Goal: Information Seeking & Learning: Learn about a topic

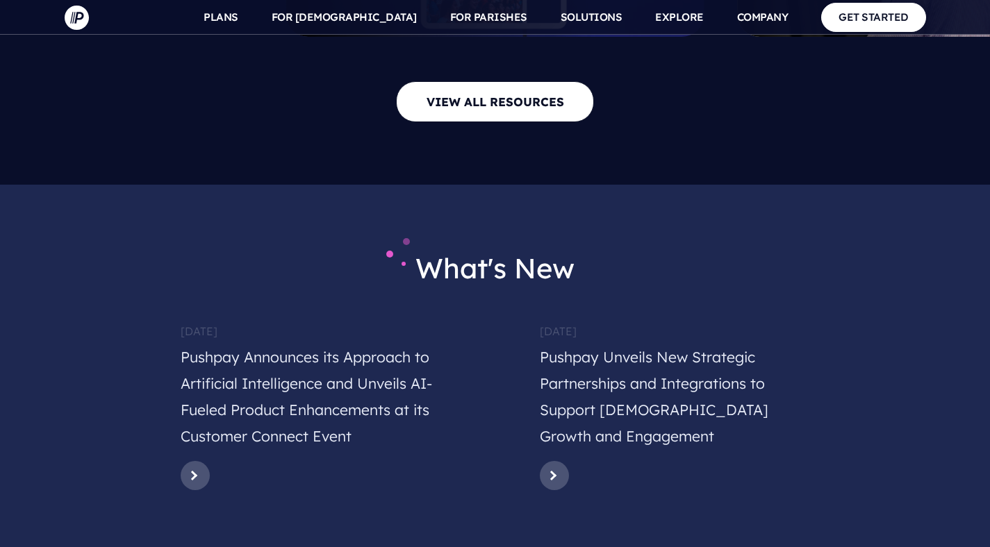
scroll to position [6819, 0]
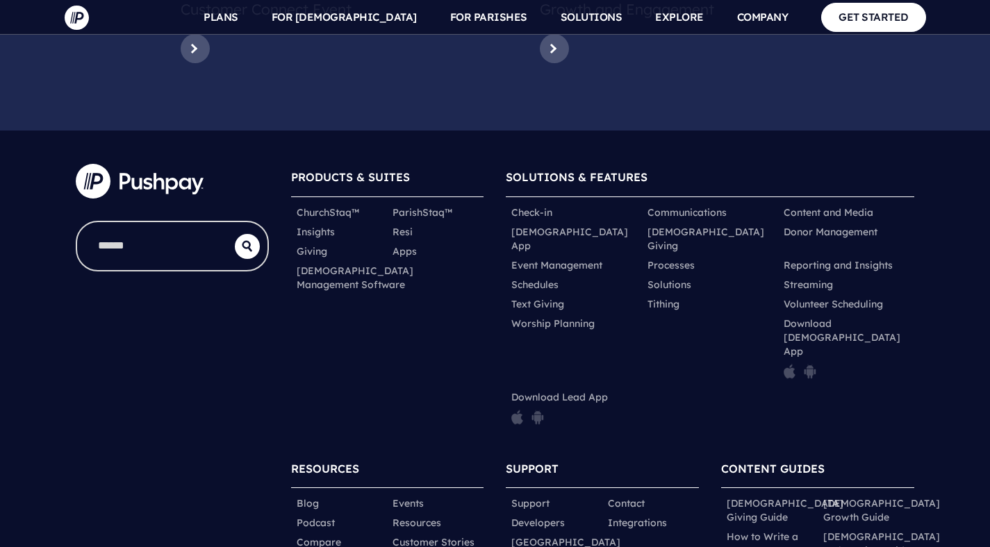
drag, startPoint x: 445, startPoint y: 260, endPoint x: 506, endPoint y: 321, distance: 86.9
click at [492, 308] on div "PRODUCTS & SUITES ChurchStaq™ ParishStaq™ Insights Resi Giving" at bounding box center [387, 298] width 215 height 291
click at [646, 516] on link "Integrations" at bounding box center [637, 523] width 59 height 14
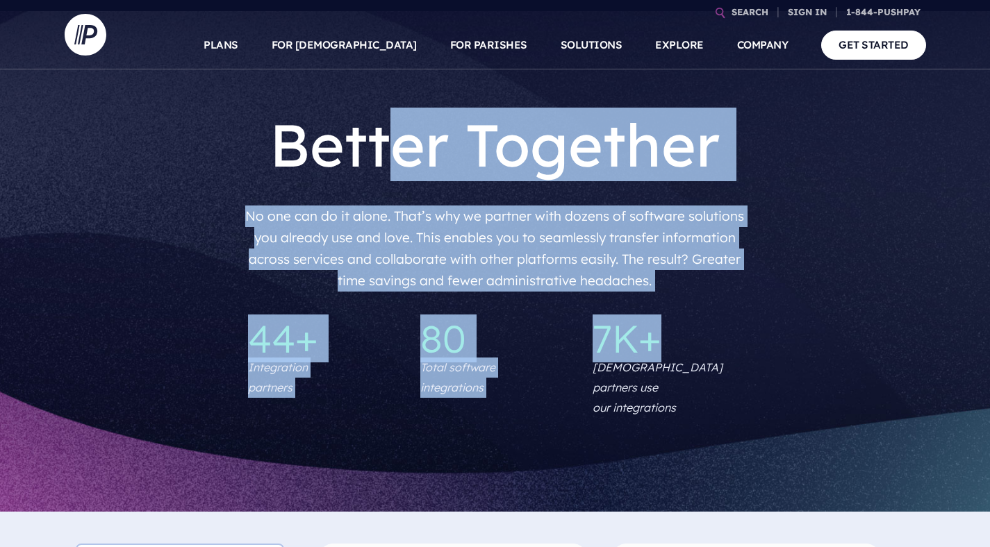
drag, startPoint x: 404, startPoint y: 130, endPoint x: 781, endPoint y: 336, distance: 429.6
click at [780, 335] on div "Better Together No one can do it alone. That’s why we partner with dozens of so…" at bounding box center [495, 261] width 990 height 501
click at [781, 335] on div "44+ Integration partners 80 Total software integrations 7K+ [DEMOGRAPHIC_DATA] …" at bounding box center [495, 368] width 861 height 120
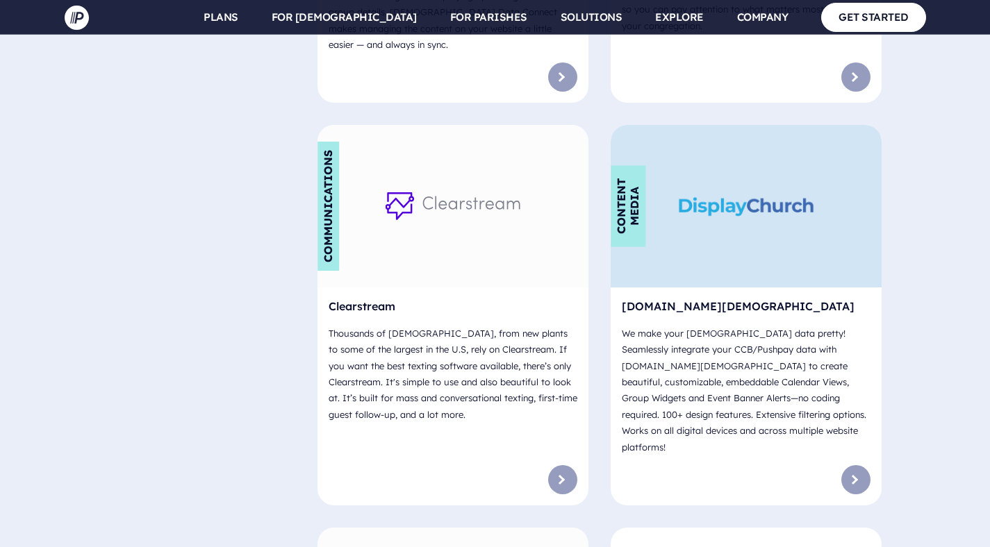
scroll to position [2382, 0]
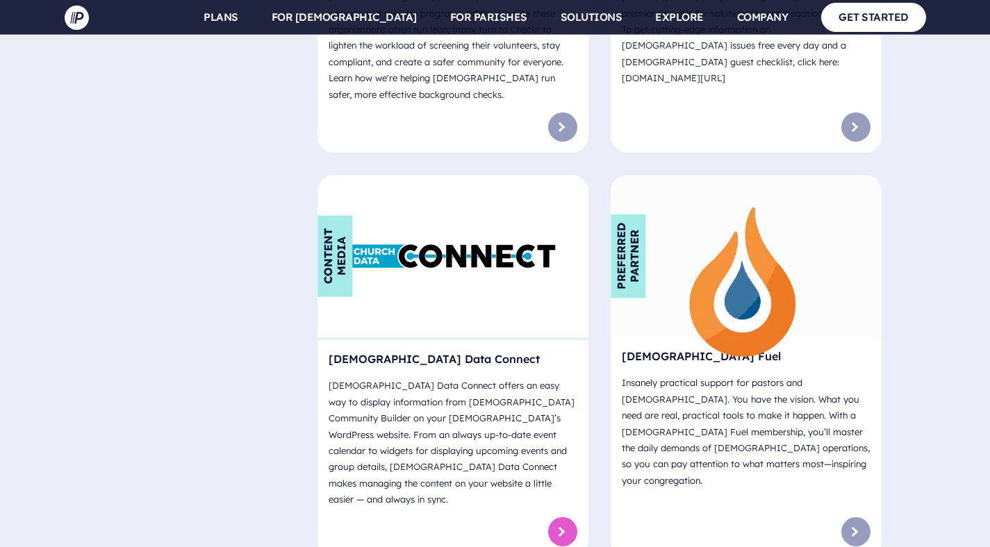
click at [568, 518] on link at bounding box center [562, 532] width 29 height 29
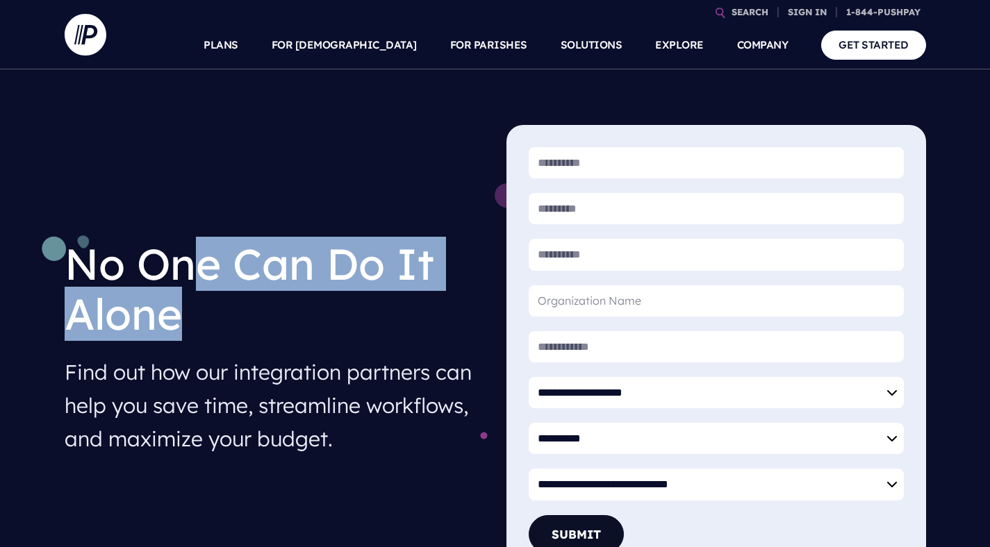
drag, startPoint x: 214, startPoint y: 263, endPoint x: 393, endPoint y: 354, distance: 200.7
click at [388, 350] on div "No One Can Do It Alone Find out how our integration partners can help you save …" at bounding box center [275, 344] width 420 height 233
click at [393, 354] on h4 "Find out how our integration partners can help you save time, streamline workfl…" at bounding box center [275, 405] width 420 height 111
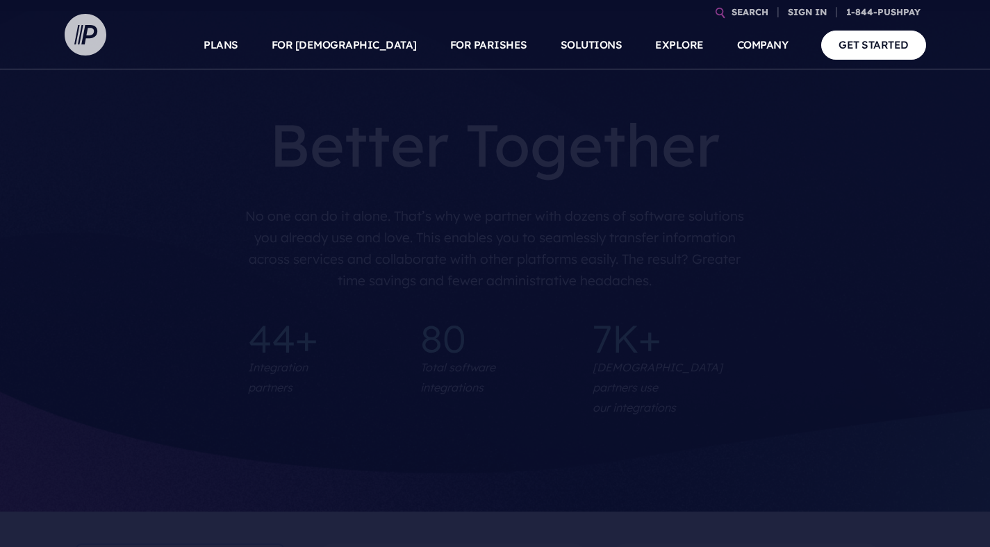
click at [86, 33] on img at bounding box center [86, 35] width 42 height 42
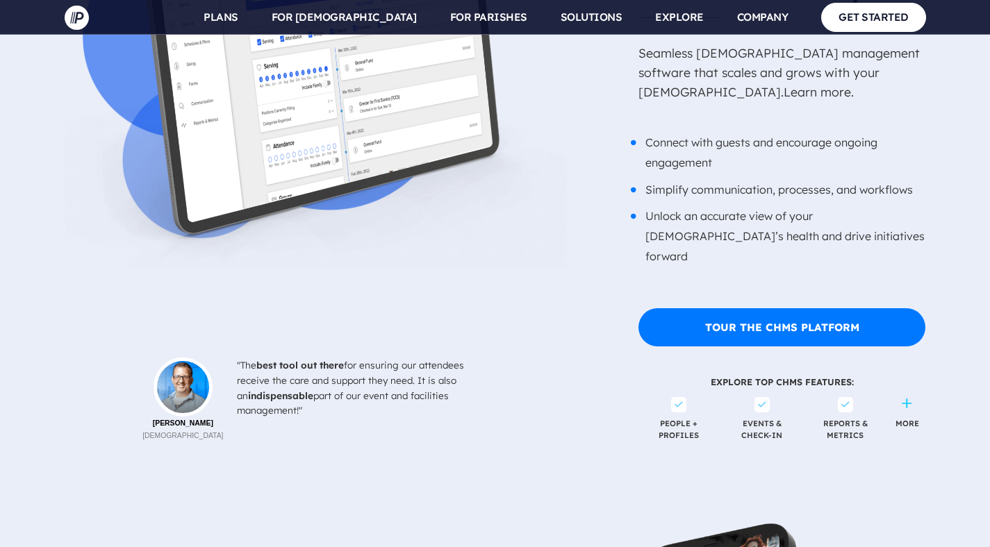
scroll to position [7072, 0]
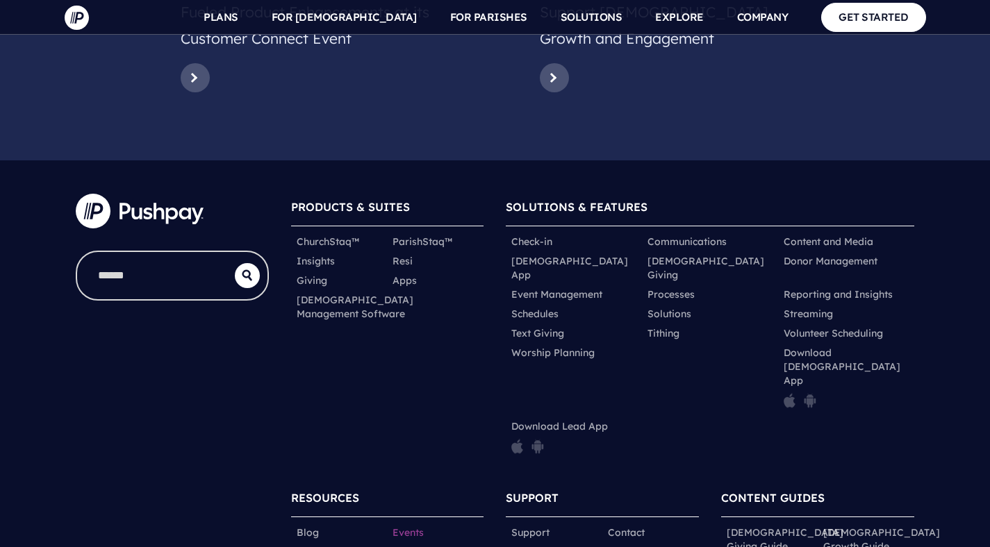
click at [409, 526] on link "Events" at bounding box center [407, 533] width 31 height 14
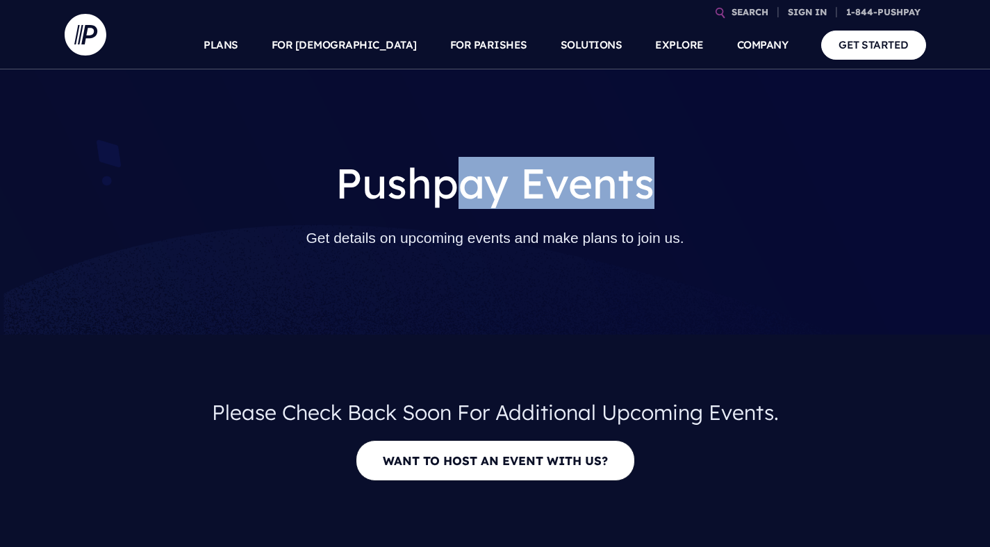
drag, startPoint x: 459, startPoint y: 194, endPoint x: 678, endPoint y: 247, distance: 224.9
click at [744, 201] on div "Pushpay Events Get details on upcoming events and make plans to join us." at bounding box center [495, 202] width 502 height 154
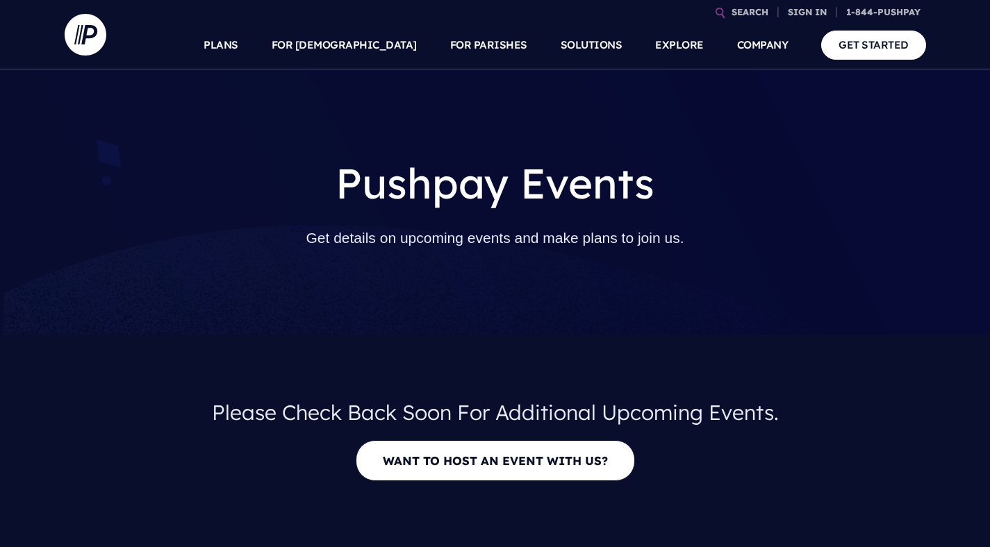
drag, startPoint x: 676, startPoint y: 248, endPoint x: 516, endPoint y: 259, distance: 160.2
click at [673, 249] on p "Get details on upcoming events and make plans to join us." at bounding box center [495, 239] width 480 height 38
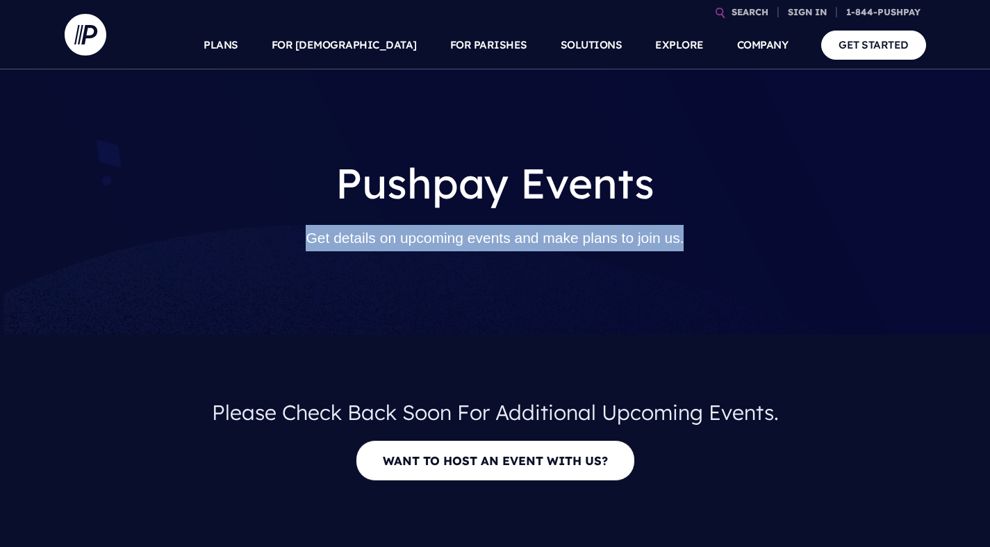
drag, startPoint x: 290, startPoint y: 239, endPoint x: 779, endPoint y: 234, distance: 489.7
click at [779, 234] on div "Pushpay Events Get details on upcoming events and make plans to join us." at bounding box center [495, 202] width 861 height 154
drag, startPoint x: 674, startPoint y: 235, endPoint x: 256, endPoint y: 240, distance: 417.5
click at [256, 240] on div "Pushpay Events Get details on upcoming events and make plans to join us." at bounding box center [495, 202] width 861 height 154
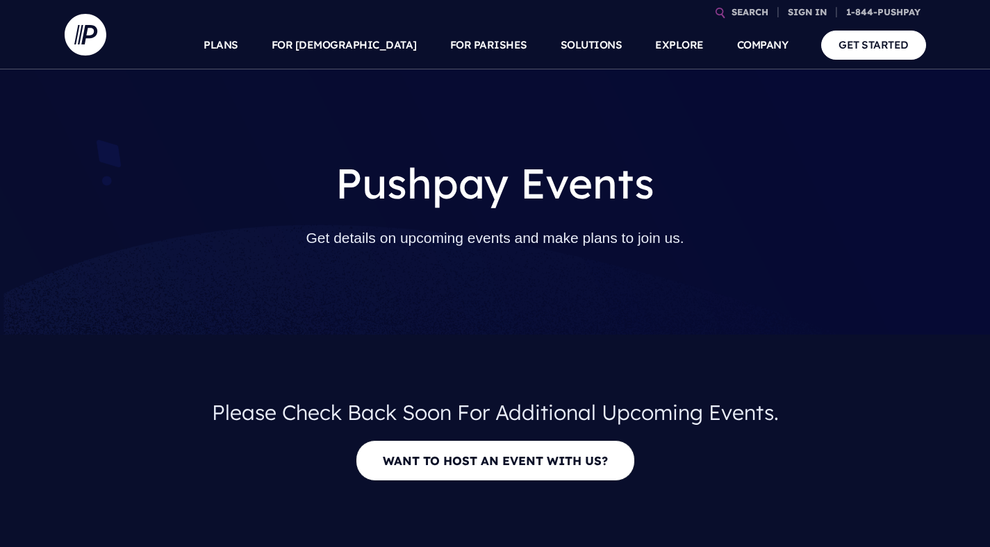
click at [479, 298] on div "Pushpay Events Get details on upcoming events and make plans to join us." at bounding box center [495, 201] width 861 height 265
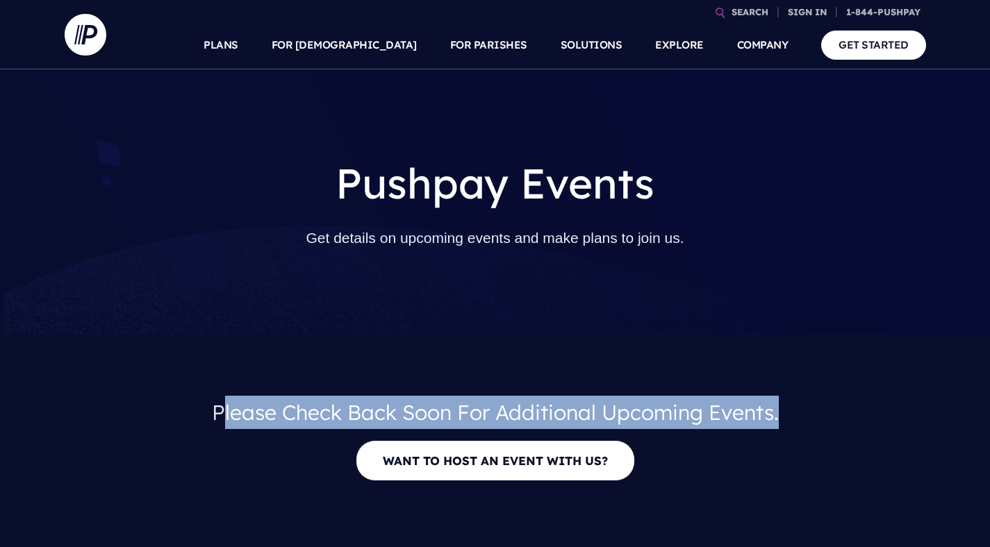
drag, startPoint x: 242, startPoint y: 420, endPoint x: 784, endPoint y: 443, distance: 542.3
click at [810, 425] on h4 "Please Check Back Soon For Additional Upcoming Events." at bounding box center [495, 412] width 839 height 44
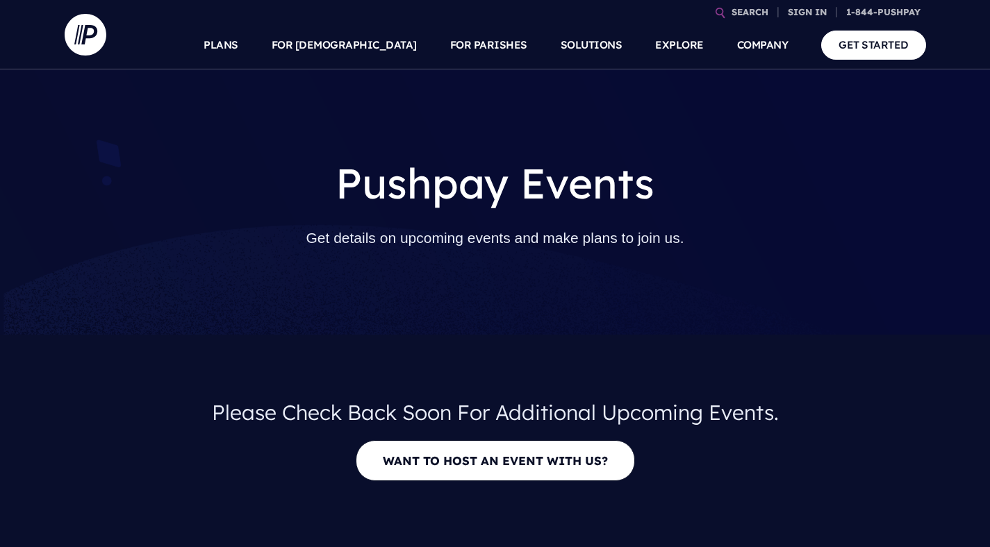
click at [784, 443] on p "Want to host an event with us?" at bounding box center [495, 464] width 839 height 58
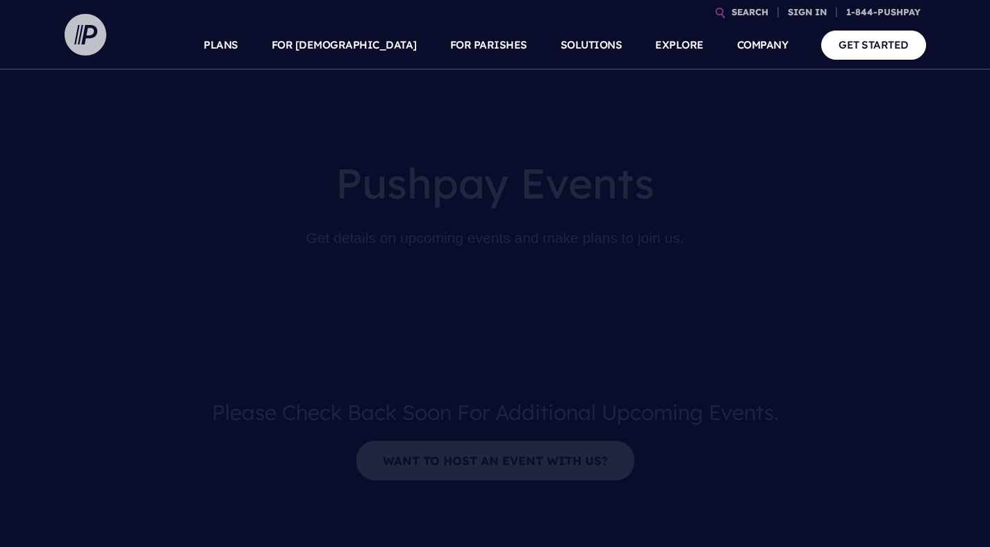
click at [90, 38] on img at bounding box center [86, 35] width 42 height 42
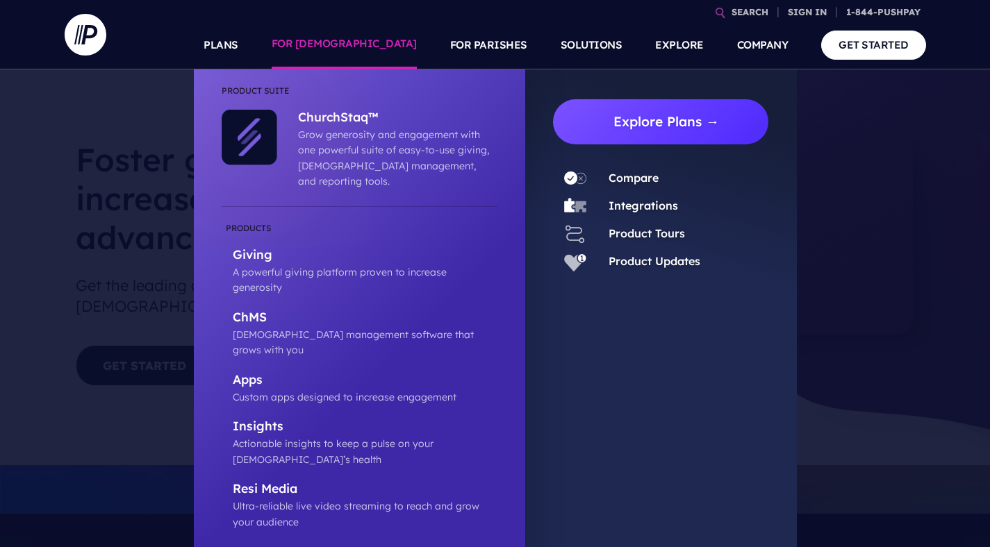
click at [676, 133] on link "Explore Plans →" at bounding box center [666, 121] width 205 height 45
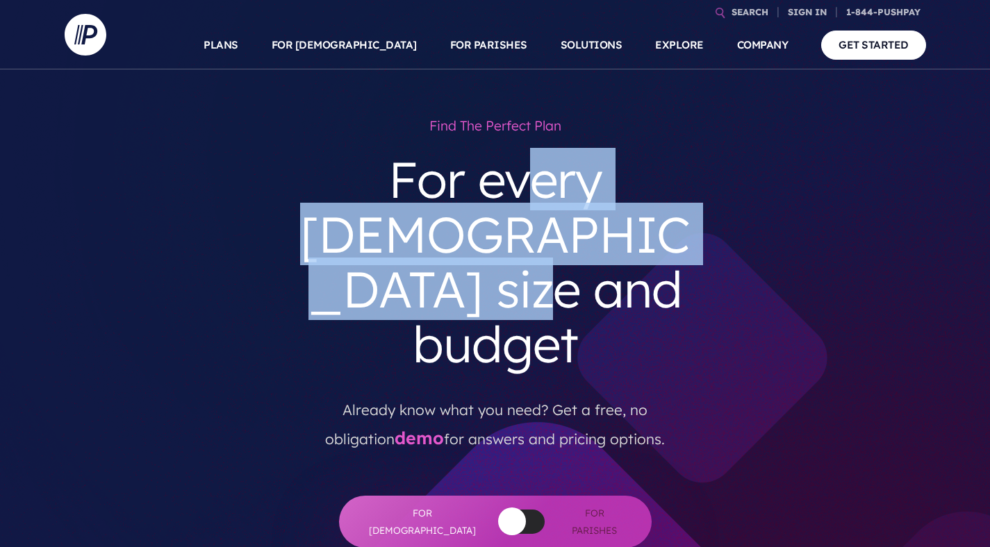
drag, startPoint x: 459, startPoint y: 182, endPoint x: 736, endPoint y: 244, distance: 283.3
click at [734, 242] on div "Find the perfect plan For every church size and budget Already know what you ne…" at bounding box center [495, 329] width 839 height 437
click at [736, 244] on div "Find the perfect plan For every church size and budget Already know what you ne…" at bounding box center [495, 329] width 839 height 437
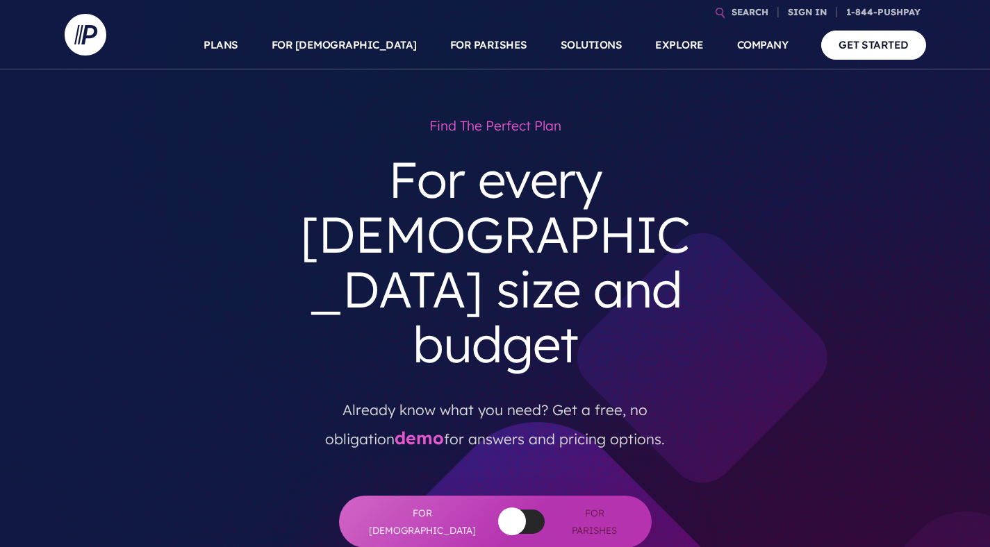
click at [672, 347] on div "Find the perfect plan For every church size and budget Already know what you ne…" at bounding box center [495, 329] width 420 height 437
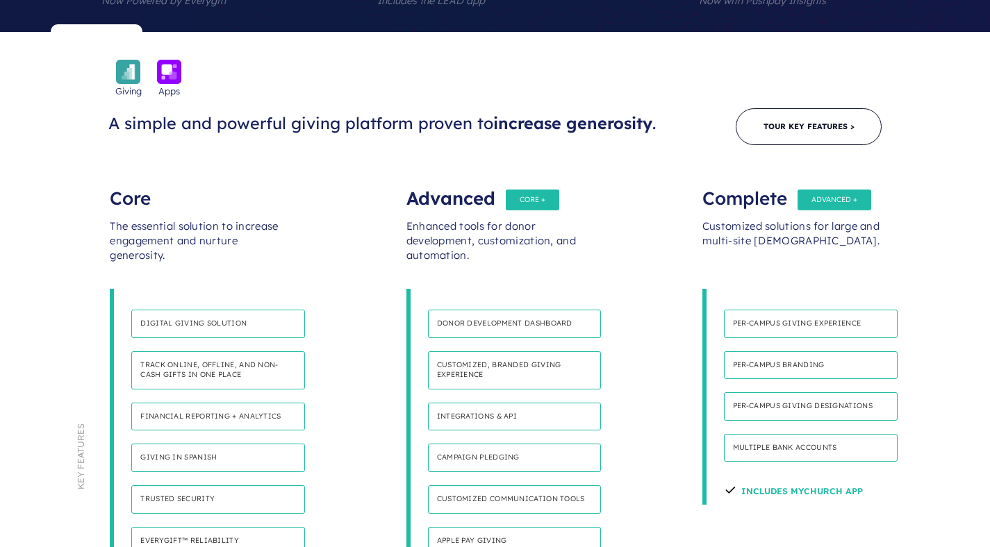
scroll to position [3295, 0]
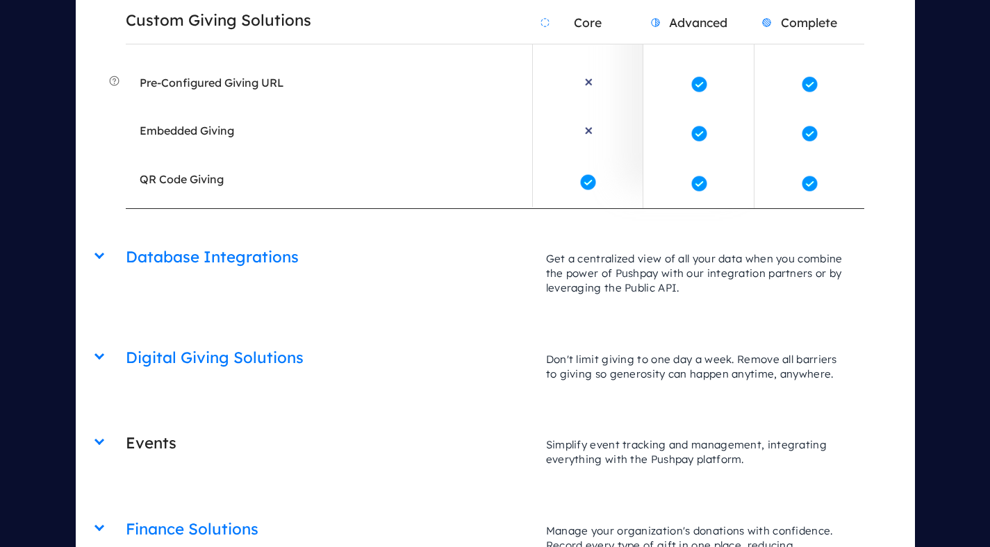
click at [163, 426] on h2 "Events" at bounding box center [329, 443] width 406 height 35
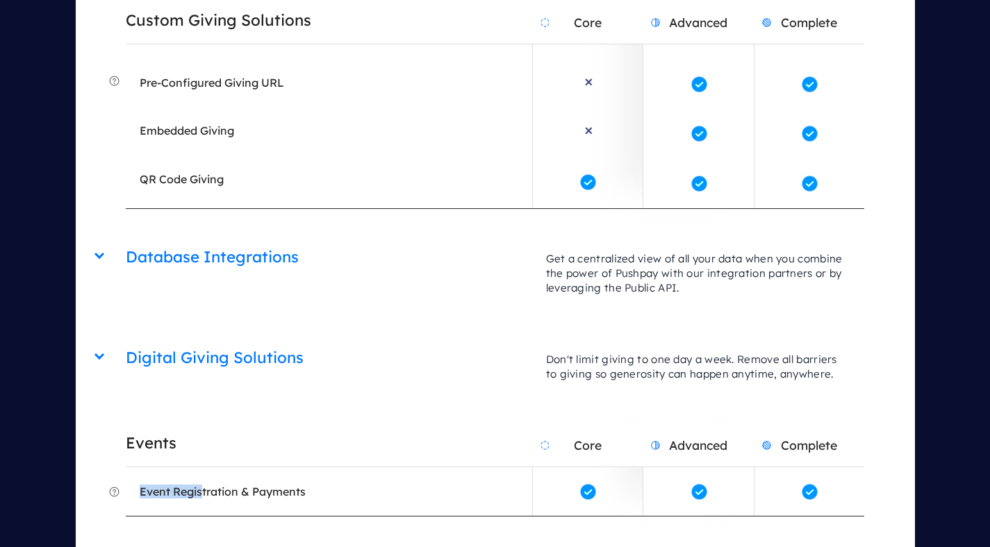
drag, startPoint x: 223, startPoint y: 365, endPoint x: 355, endPoint y: 365, distance: 132.0
click at [355, 467] on li "Event Registration & Payments" at bounding box center [329, 491] width 406 height 49
drag, startPoint x: 232, startPoint y: 361, endPoint x: 356, endPoint y: 361, distance: 124.3
click at [352, 467] on li "Event Registration & Payments" at bounding box center [329, 491] width 406 height 49
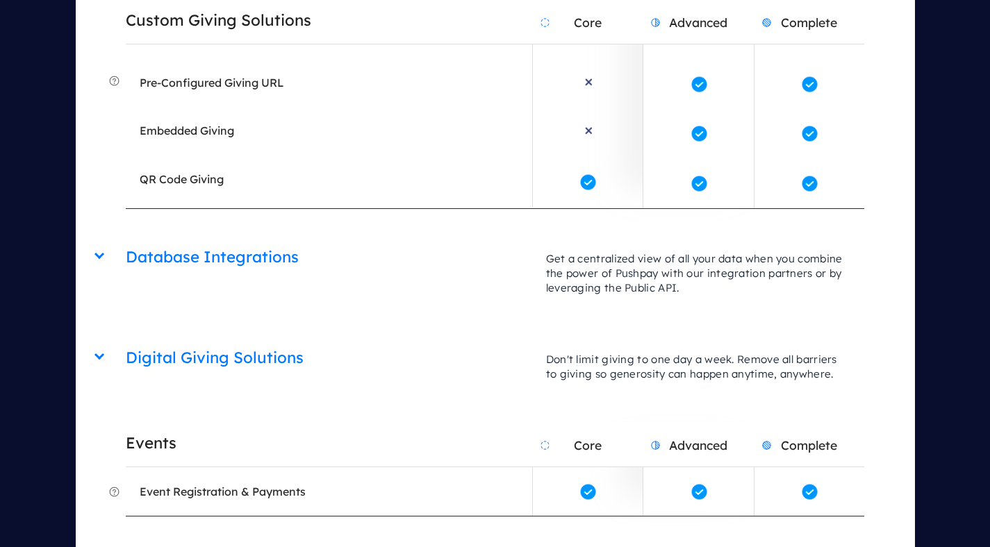
click at [364, 467] on li "Event Registration & Payments" at bounding box center [329, 491] width 406 height 49
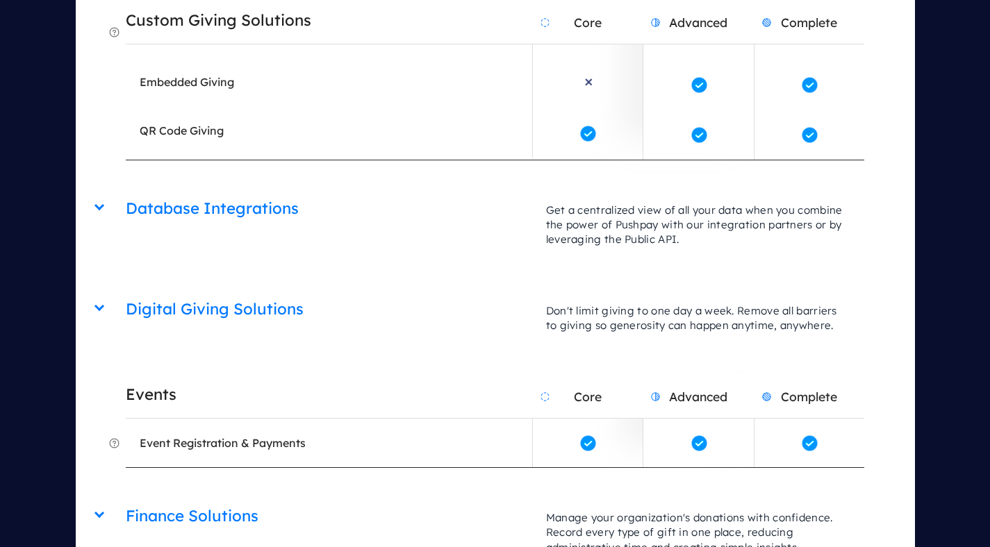
scroll to position [6975, 0]
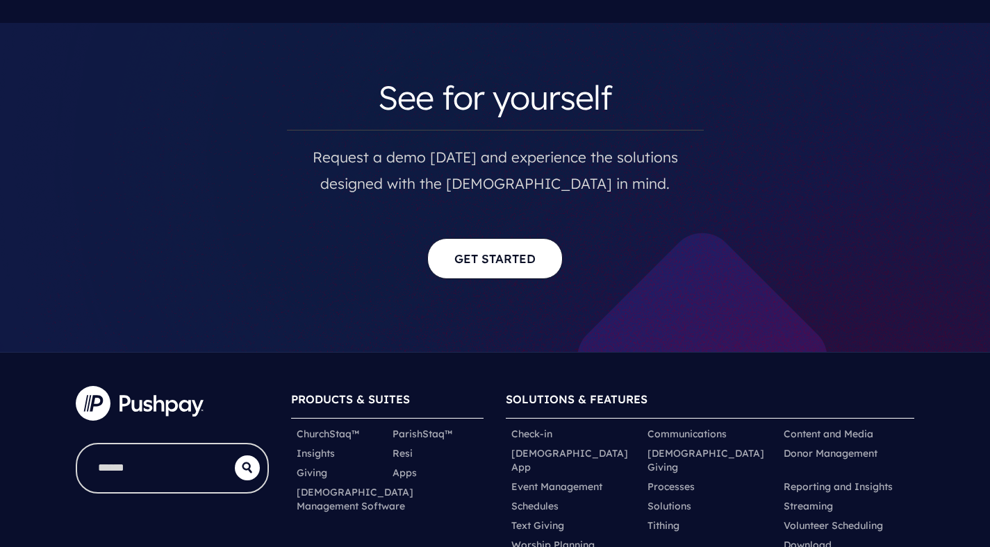
click at [604, 477] on li "Event Management" at bounding box center [574, 486] width 136 height 19
click at [598, 480] on link "Event Management" at bounding box center [556, 487] width 91 height 14
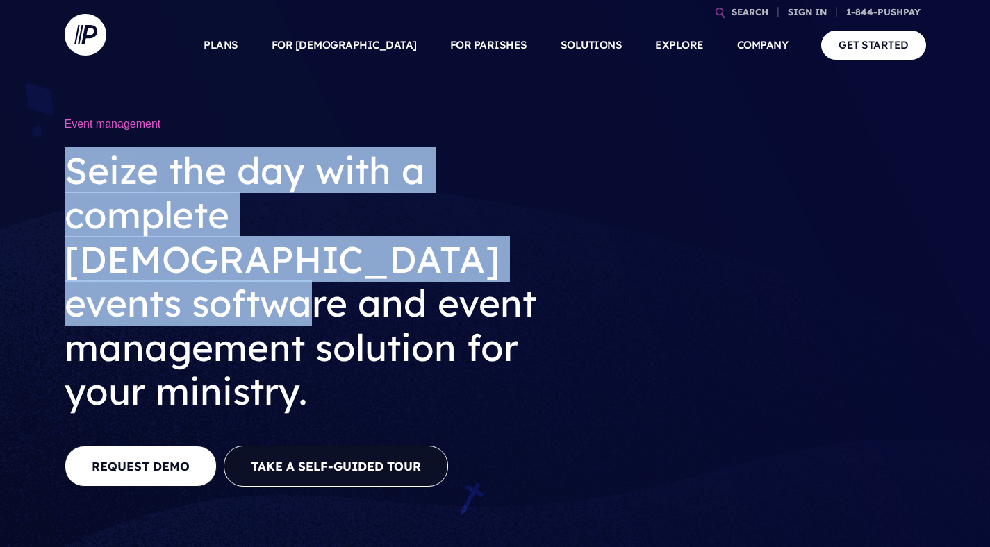
drag, startPoint x: 69, startPoint y: 165, endPoint x: 548, endPoint y: 265, distance: 488.9
click at [548, 265] on h2 "Seize the day with a complete [DEMOGRAPHIC_DATA] events software and event mana…" at bounding box center [311, 282] width 493 height 288
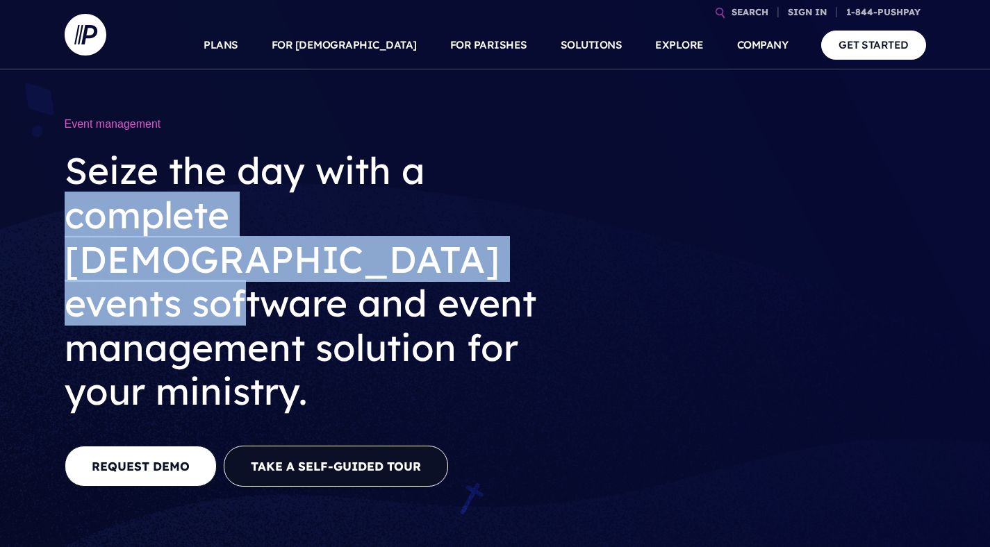
drag, startPoint x: 311, startPoint y: 245, endPoint x: 364, endPoint y: 273, distance: 59.7
click at [363, 272] on h2 "Seize the day with a complete [DEMOGRAPHIC_DATA] events software and event mana…" at bounding box center [311, 282] width 493 height 288
click at [364, 273] on h2 "Seize the day with a complete church events software and event management solut…" at bounding box center [311, 282] width 493 height 288
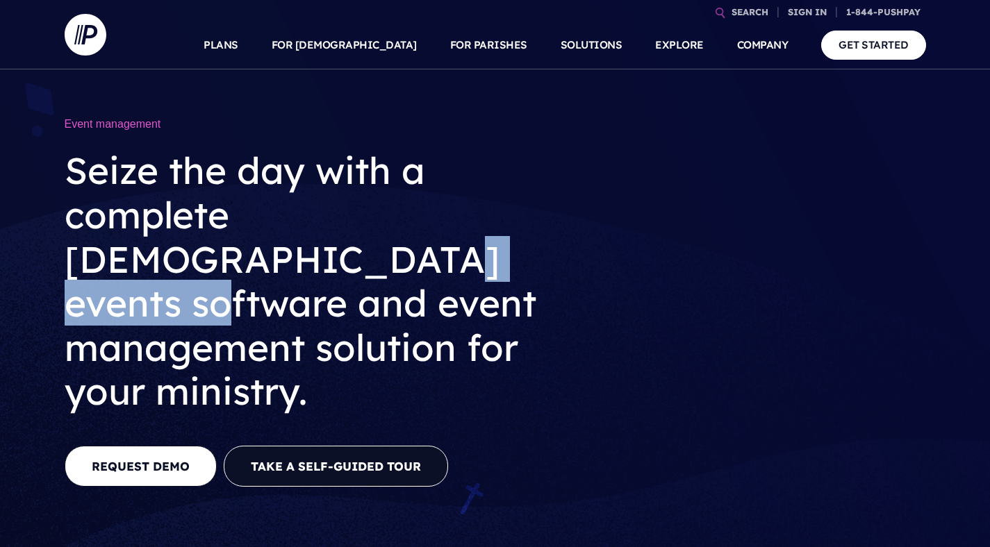
drag, startPoint x: 117, startPoint y: 278, endPoint x: 372, endPoint y: 279, distance: 255.6
click at [367, 279] on h2 "Seize the day with a complete church events software and event management solut…" at bounding box center [311, 282] width 493 height 288
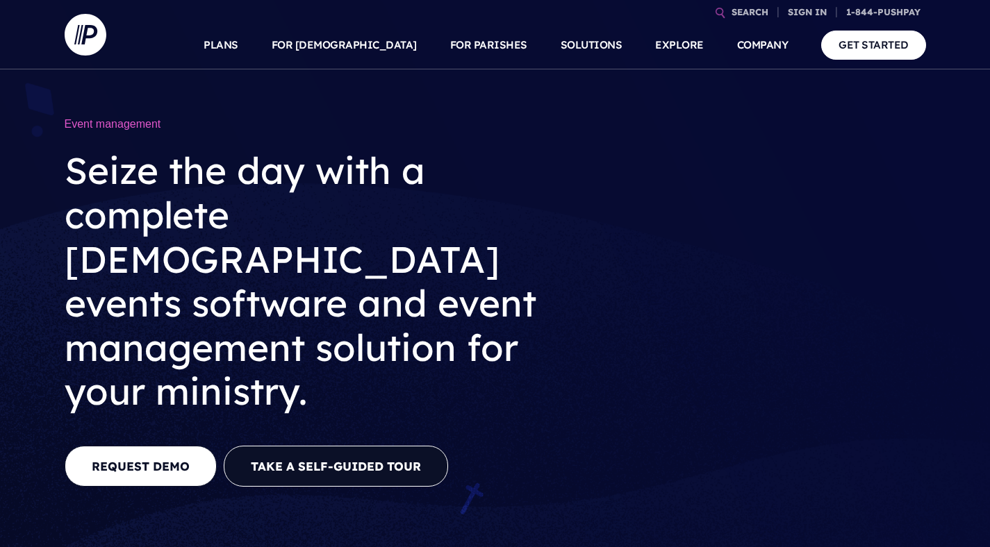
click at [373, 279] on h2 "Seize the day with a complete church events software and event management solut…" at bounding box center [311, 282] width 493 height 288
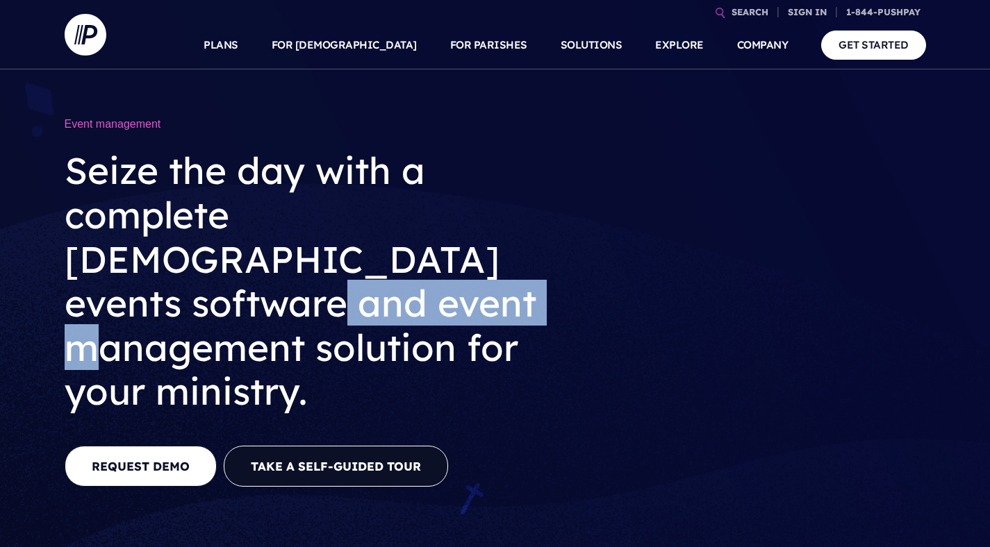
drag, startPoint x: 149, startPoint y: 300, endPoint x: 388, endPoint y: 317, distance: 238.9
click at [381, 317] on h2 "Seize the day with a complete church events software and event management solut…" at bounding box center [311, 282] width 493 height 288
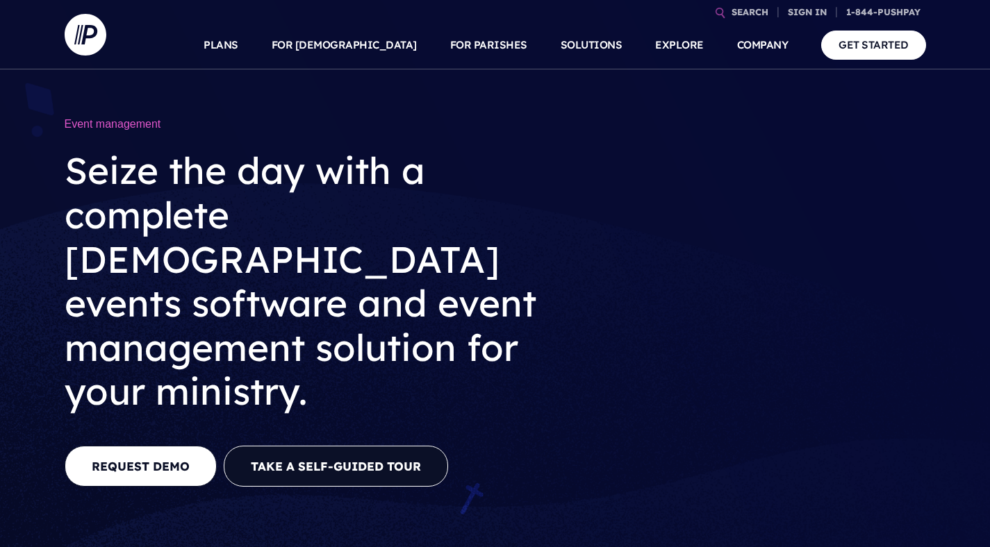
click at [469, 304] on h2 "Seize the day with a complete church events software and event management solut…" at bounding box center [311, 282] width 493 height 288
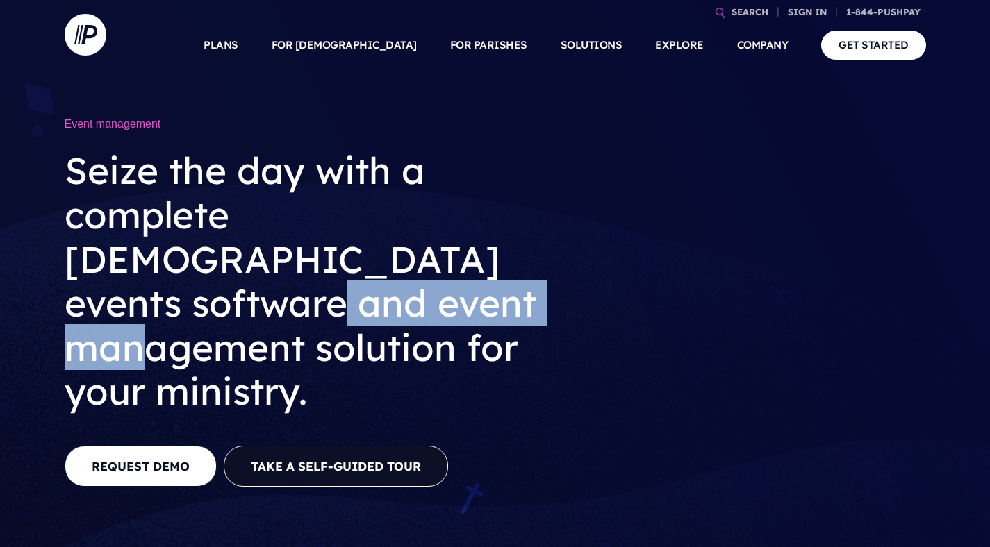
drag, startPoint x: 285, startPoint y: 302, endPoint x: 115, endPoint y: 283, distance: 171.3
click at [107, 294] on h2 "Seize the day with a complete [DEMOGRAPHIC_DATA] events software and event mana…" at bounding box center [311, 282] width 493 height 288
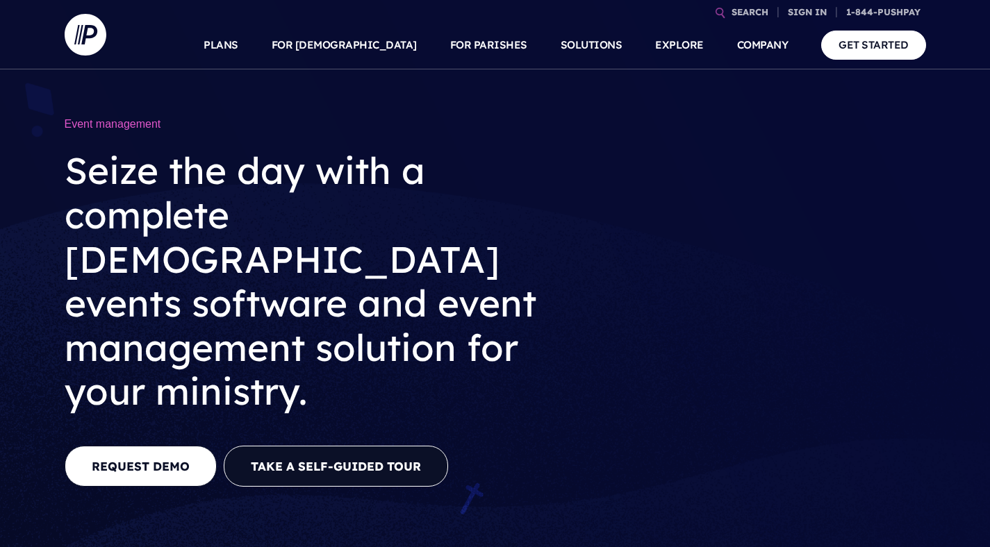
click at [147, 365] on h2 "Seize the day with a complete [DEMOGRAPHIC_DATA] events software and event mana…" at bounding box center [311, 282] width 493 height 288
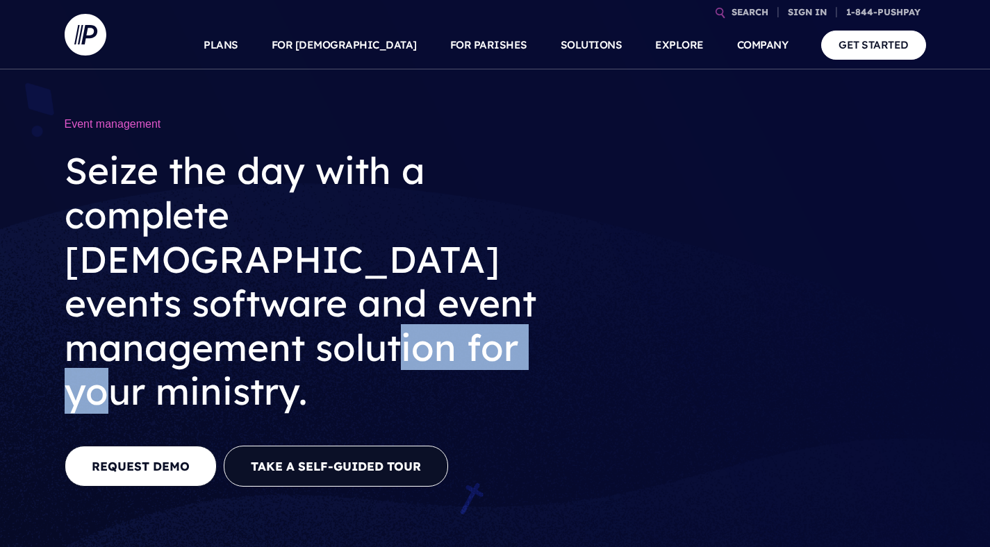
drag, startPoint x: 146, startPoint y: 365, endPoint x: 371, endPoint y: 354, distance: 225.3
click at [371, 354] on h2 "Seize the day with a complete church events software and event management solut…" at bounding box center [311, 282] width 493 height 288
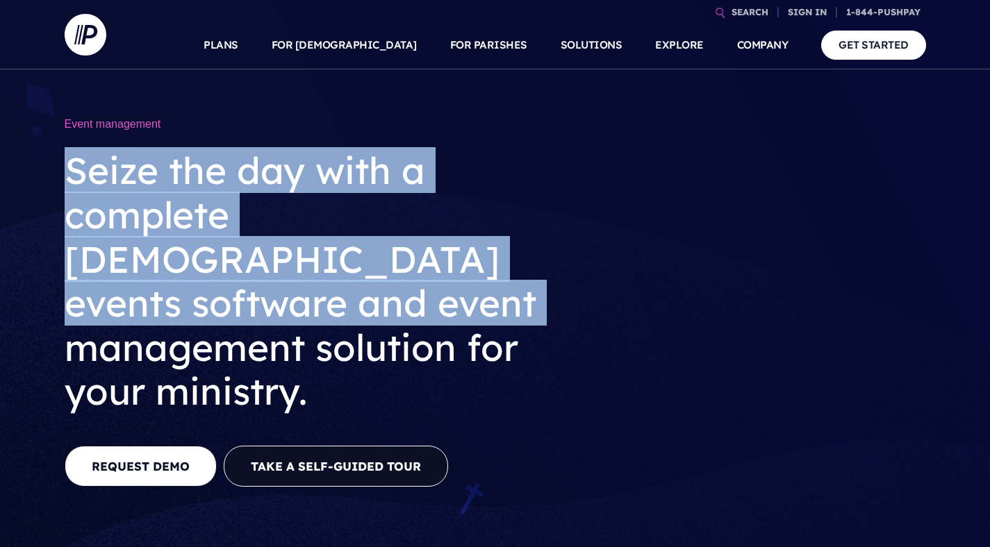
drag, startPoint x: 89, startPoint y: 136, endPoint x: 335, endPoint y: 306, distance: 298.7
click at [333, 304] on div "Event management Seize the day with a complete church events software and event…" at bounding box center [311, 268] width 493 height 314
click at [335, 306] on h2 "Seize the day with a complete church events software and event management solut…" at bounding box center [311, 282] width 493 height 288
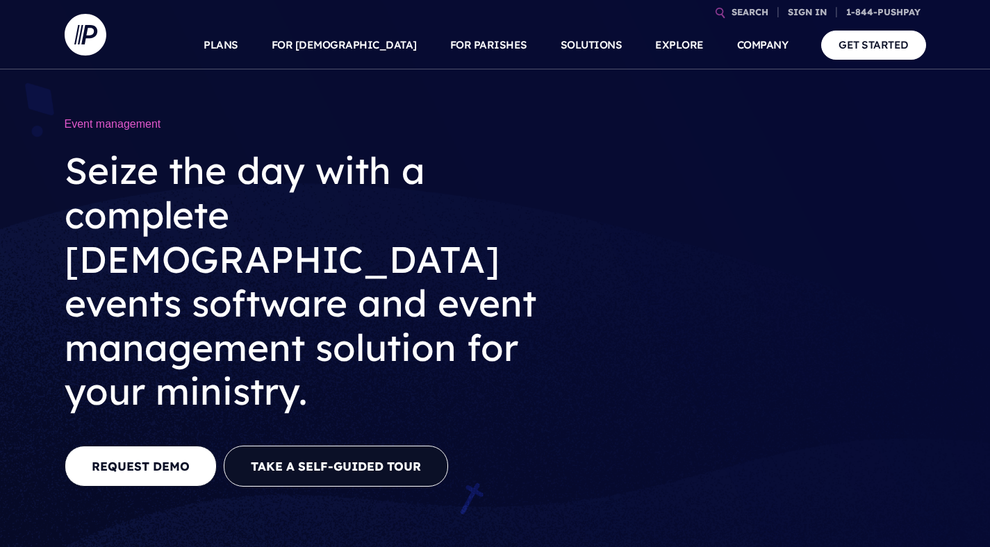
scroll to position [278, 0]
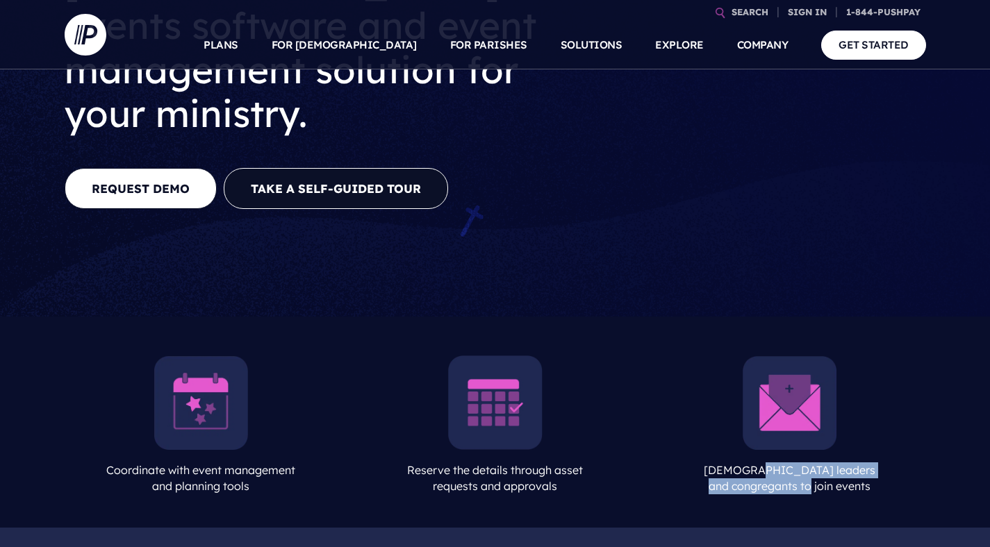
drag, startPoint x: 734, startPoint y: 426, endPoint x: 881, endPoint y: 454, distance: 150.0
click at [879, 454] on div "Invite leaders and congregants to join events" at bounding box center [790, 422] width 272 height 167
click at [881, 454] on div "Invite leaders and congregants to join events" at bounding box center [790, 422] width 272 height 167
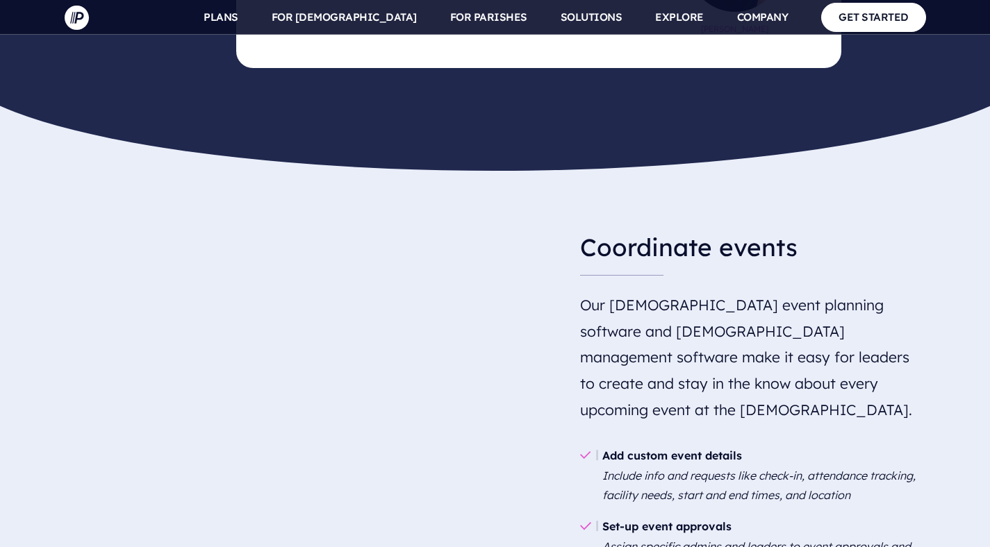
scroll to position [1101, 0]
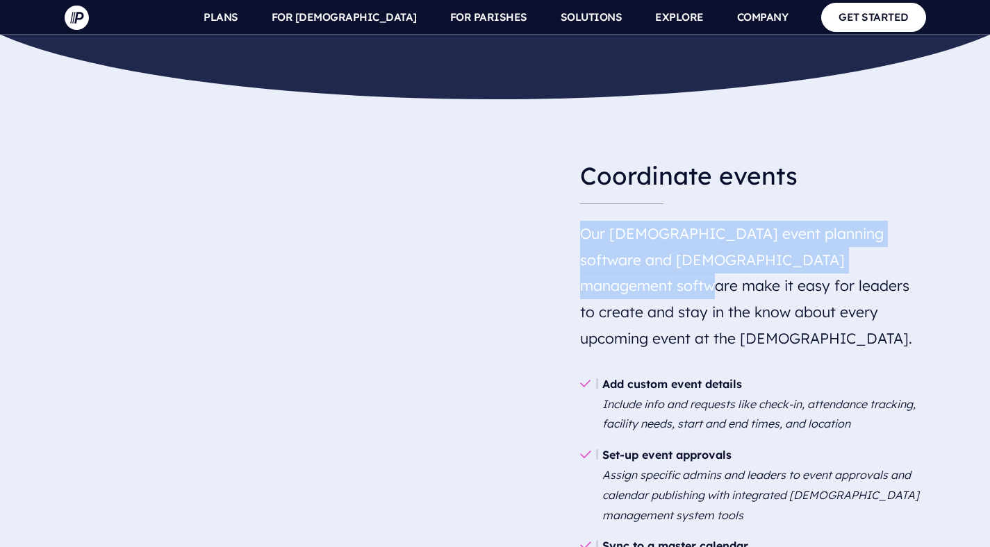
drag, startPoint x: 584, startPoint y: 194, endPoint x: 871, endPoint y: 221, distance: 288.2
click at [871, 221] on h5 "Our church event planning software and church management software make it easy …" at bounding box center [753, 286] width 346 height 142
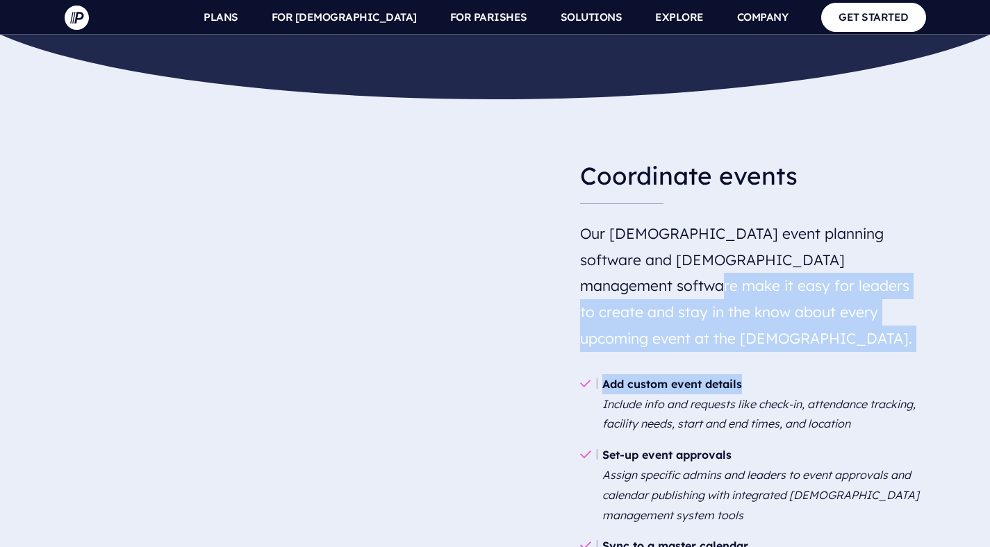
drag, startPoint x: 882, startPoint y: 221, endPoint x: 845, endPoint y: 320, distance: 105.3
click at [845, 320] on div "Coordinate events Our church event planning software and church management soft…" at bounding box center [753, 426] width 346 height 555
click at [845, 369] on li "Add custom event details Include info and requests like check-in, attendance tr…" at bounding box center [753, 404] width 346 height 71
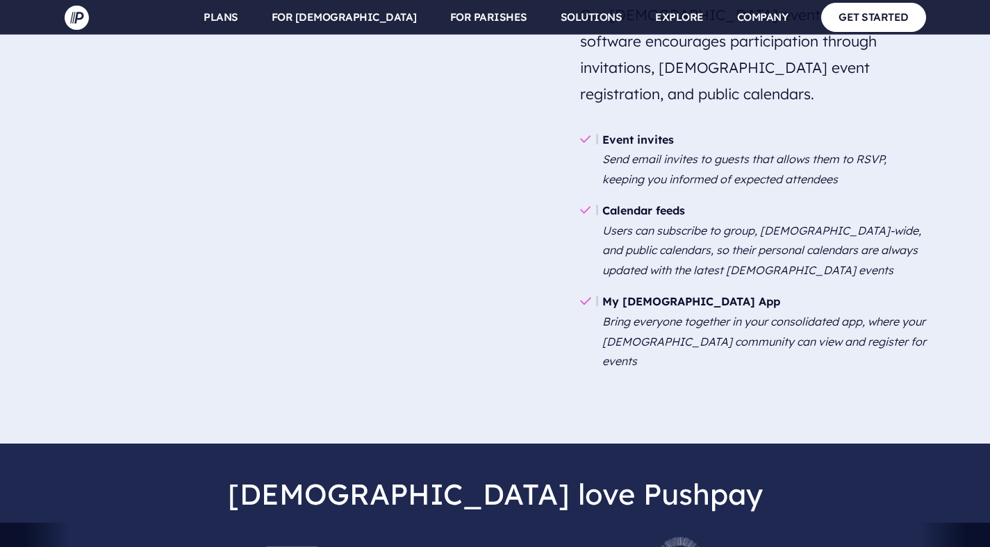
scroll to position [2589, 0]
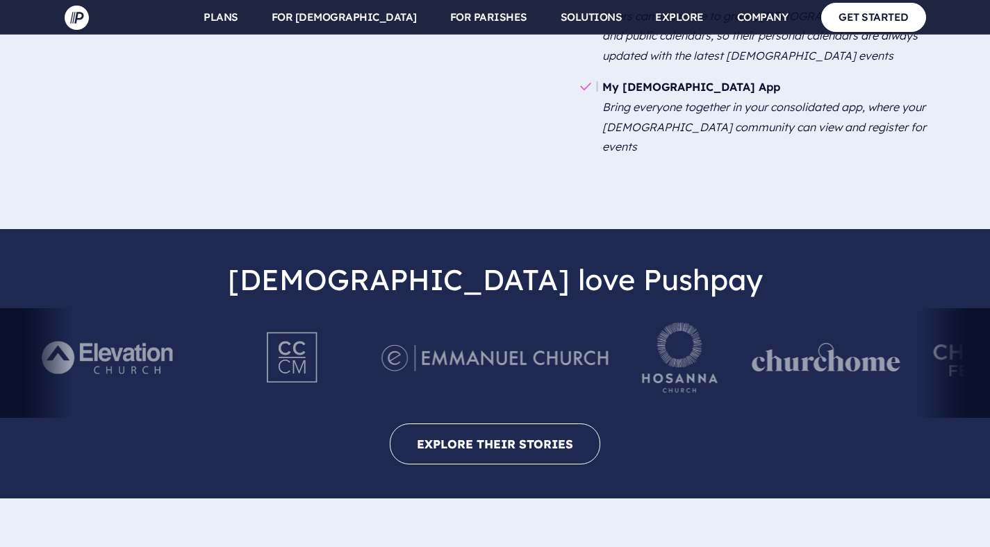
drag, startPoint x: 238, startPoint y: 432, endPoint x: 845, endPoint y: 473, distance: 608.5
click at [806, 357] on div "Churches love Pushpay" at bounding box center [495, 364] width 990 height 270
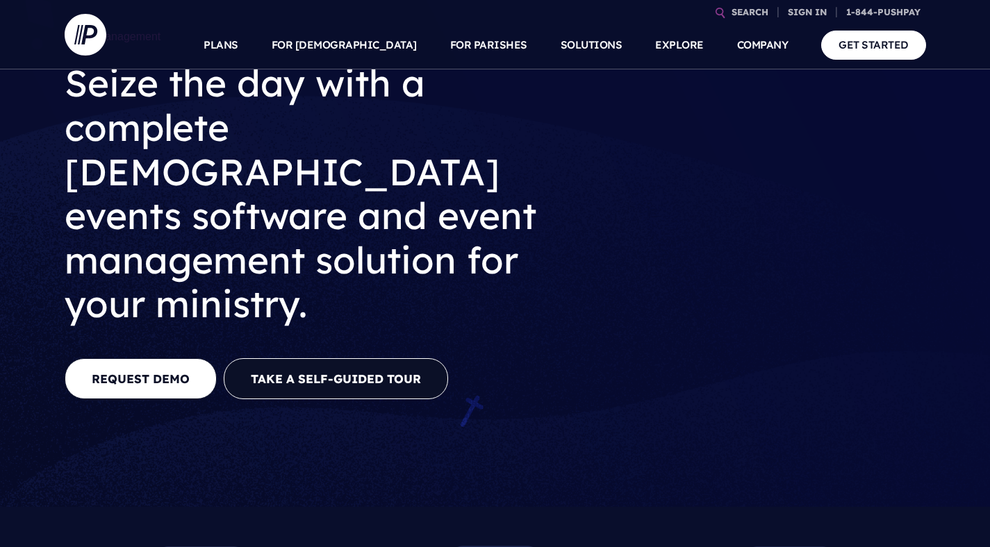
scroll to position [0, 0]
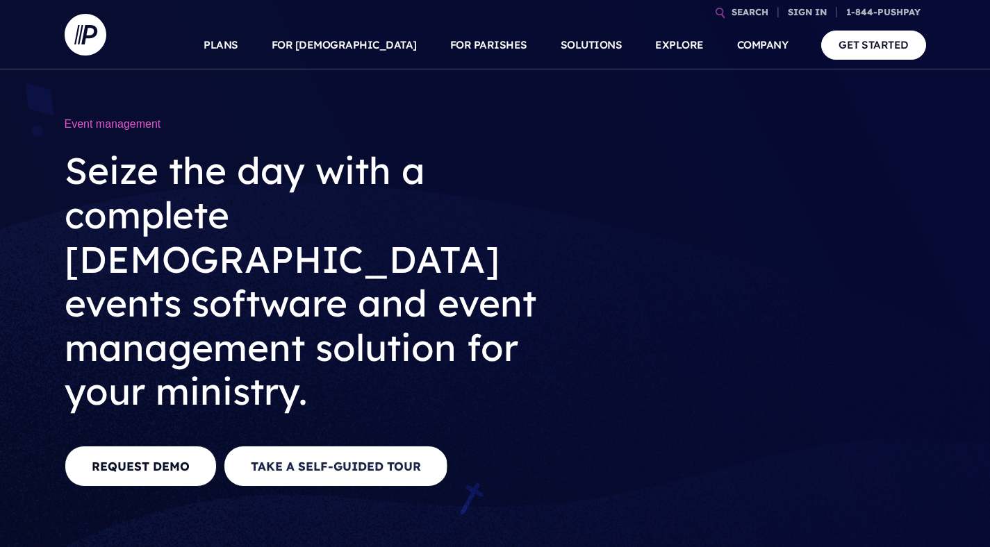
click at [329, 446] on button "Take a Self-guided Tour" at bounding box center [336, 466] width 224 height 41
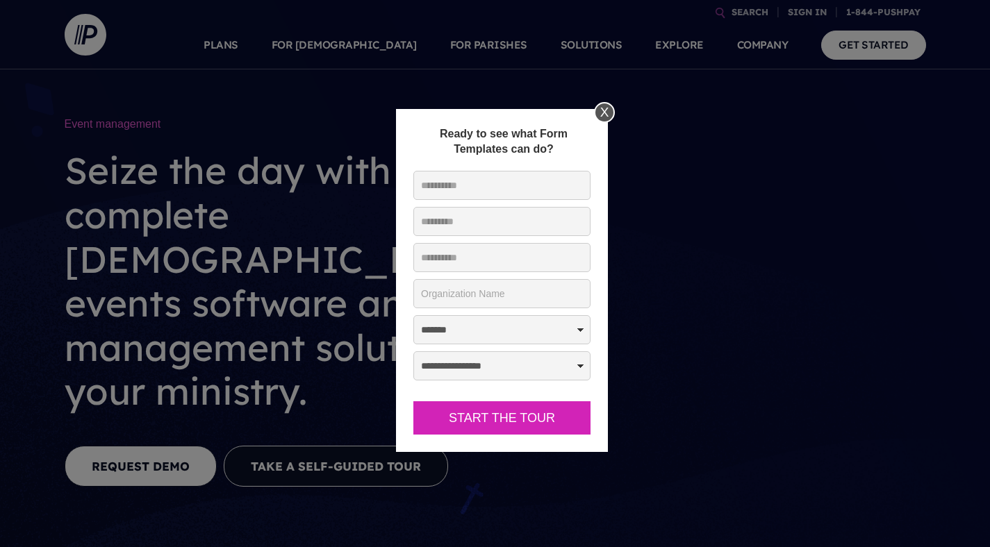
click at [603, 114] on div "X" at bounding box center [604, 112] width 21 height 21
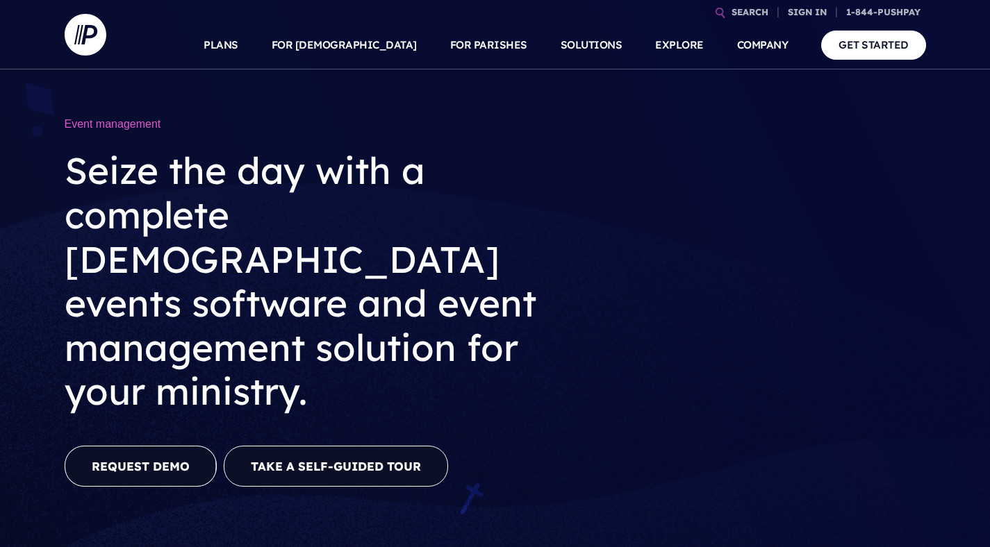
click at [105, 446] on link "REQUEST DEMO" at bounding box center [141, 466] width 152 height 41
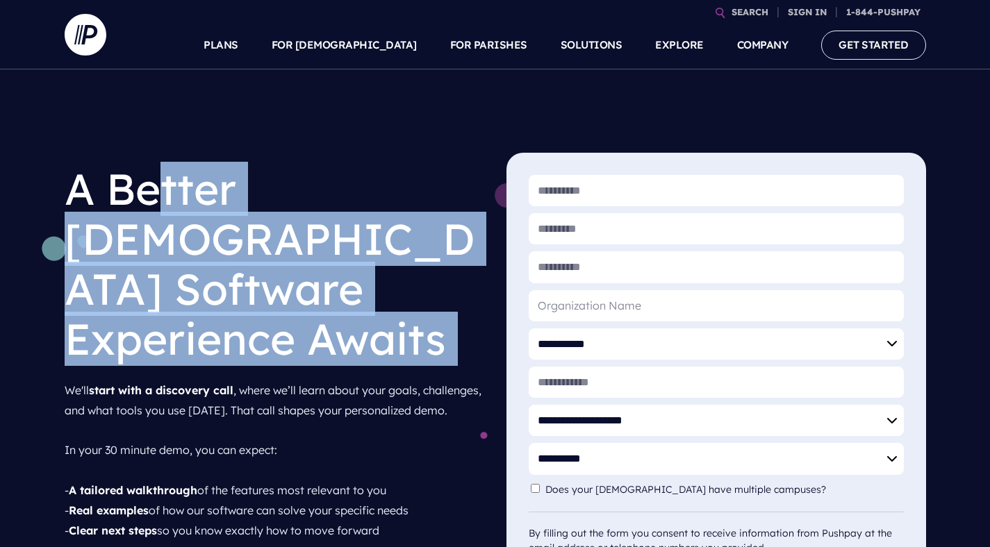
drag, startPoint x: 233, startPoint y: 222, endPoint x: 403, endPoint y: 329, distance: 200.1
click at [403, 328] on div "A Better Church Software Experience Awaits We'll start with a discovery call , …" at bounding box center [275, 369] width 420 height 433
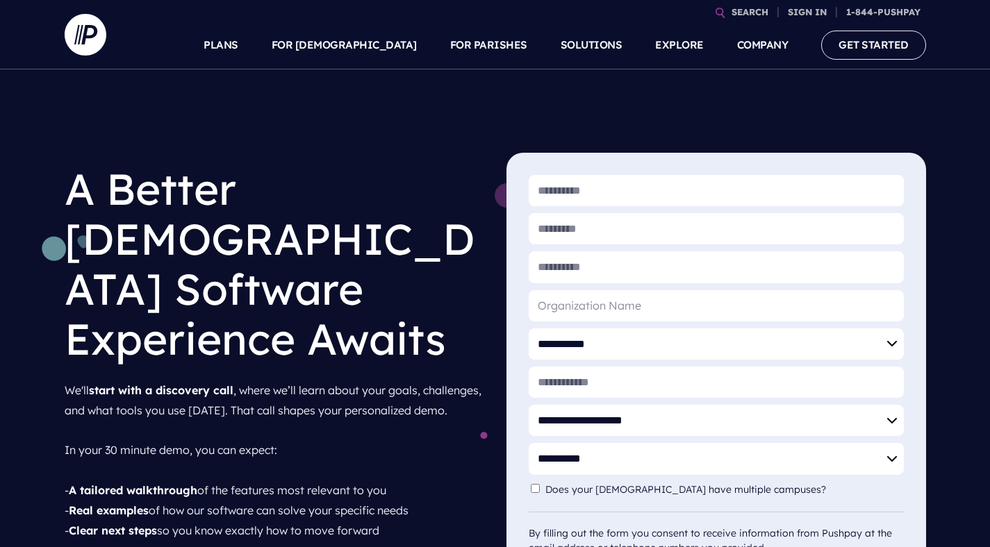
click at [363, 375] on p "We'll start with a discovery call , where we’ll learn about your goals, challen…" at bounding box center [275, 480] width 420 height 211
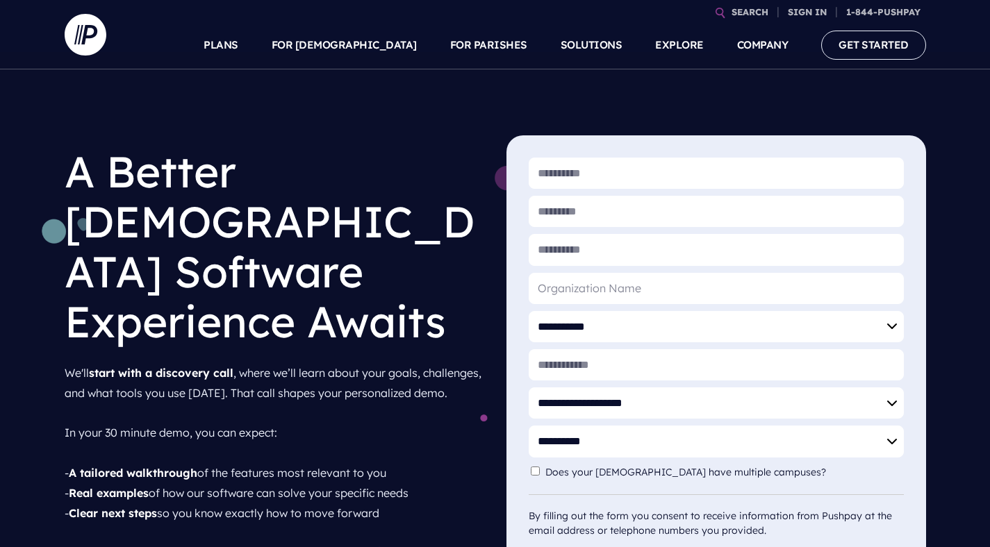
scroll to position [83, 0]
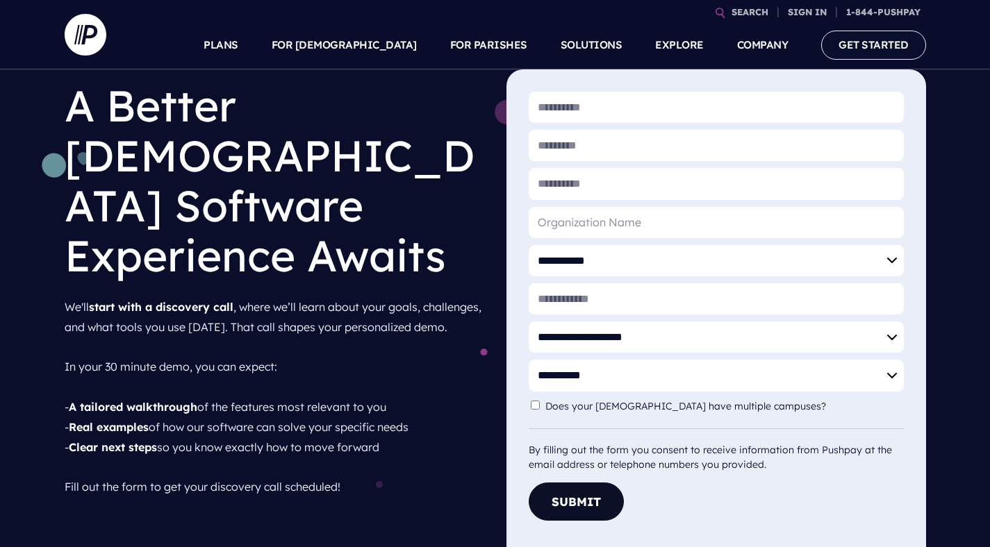
drag, startPoint x: 163, startPoint y: 403, endPoint x: 399, endPoint y: 415, distance: 235.8
click at [399, 415] on p "We'll start with a discovery call , where we’ll learn about your goals, challen…" at bounding box center [275, 397] width 420 height 211
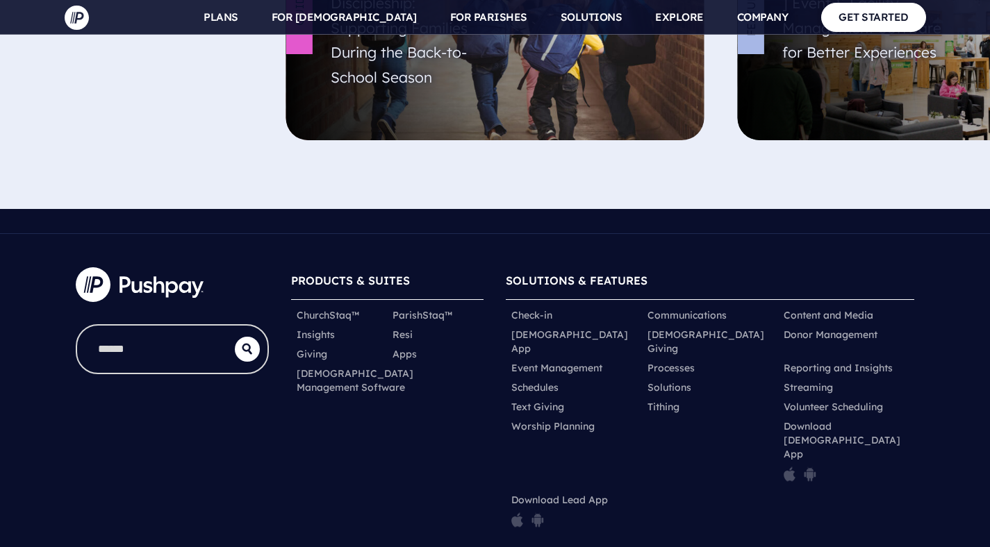
scroll to position [5113, 0]
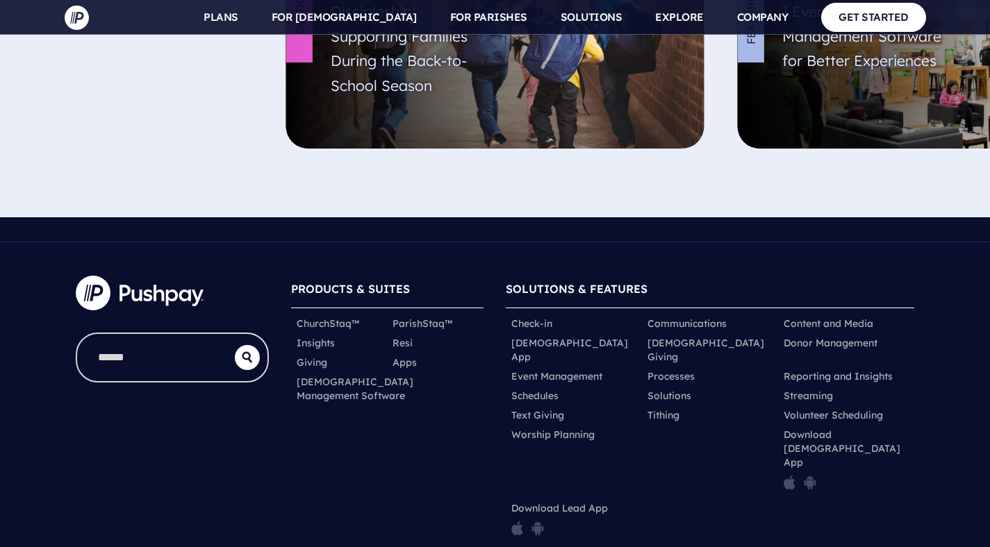
click at [345, 311] on div "PRODUCTS & SUITES ChurchStaq™ ParishStaq™ Insights Resi Giving" at bounding box center [387, 410] width 215 height 291
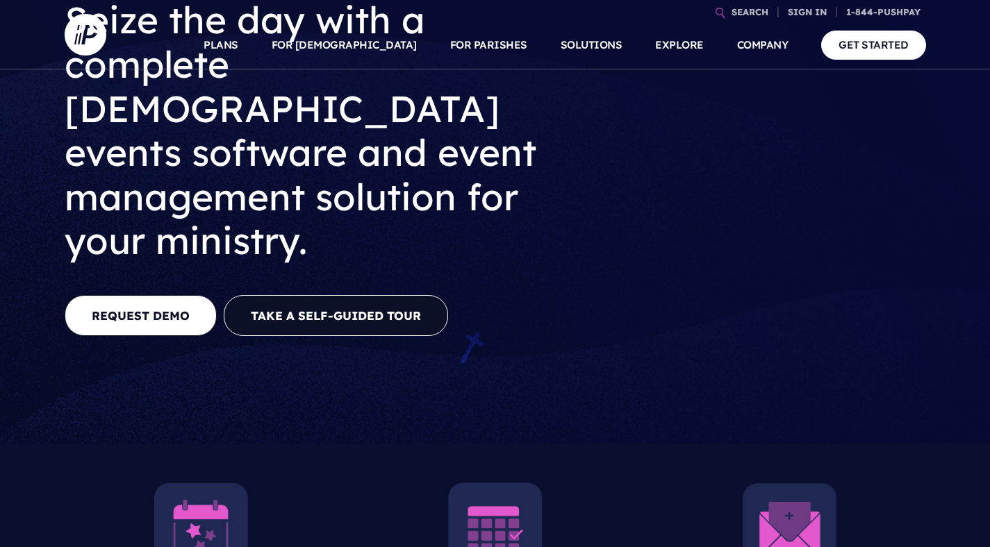
scroll to position [0, 0]
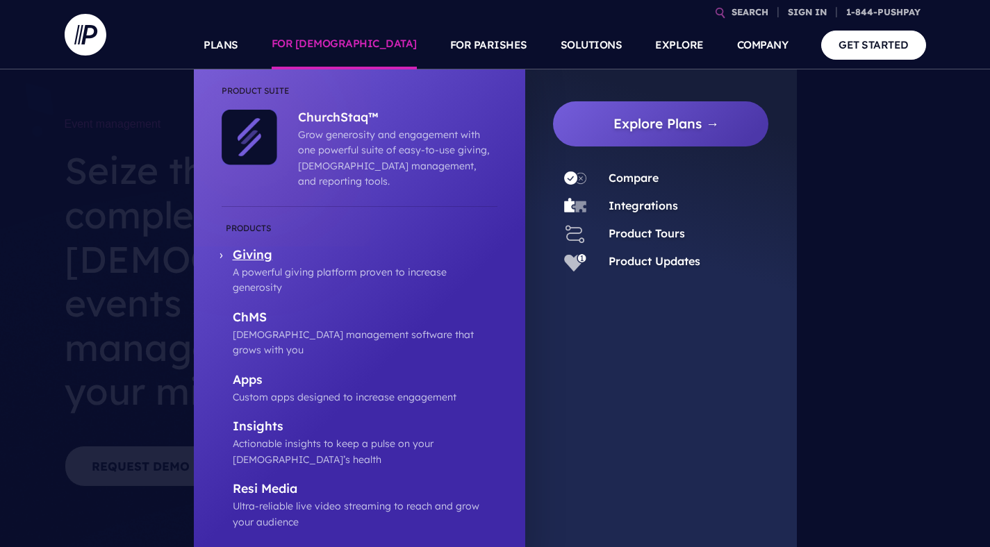
click at [258, 247] on p "Giving" at bounding box center [365, 255] width 265 height 17
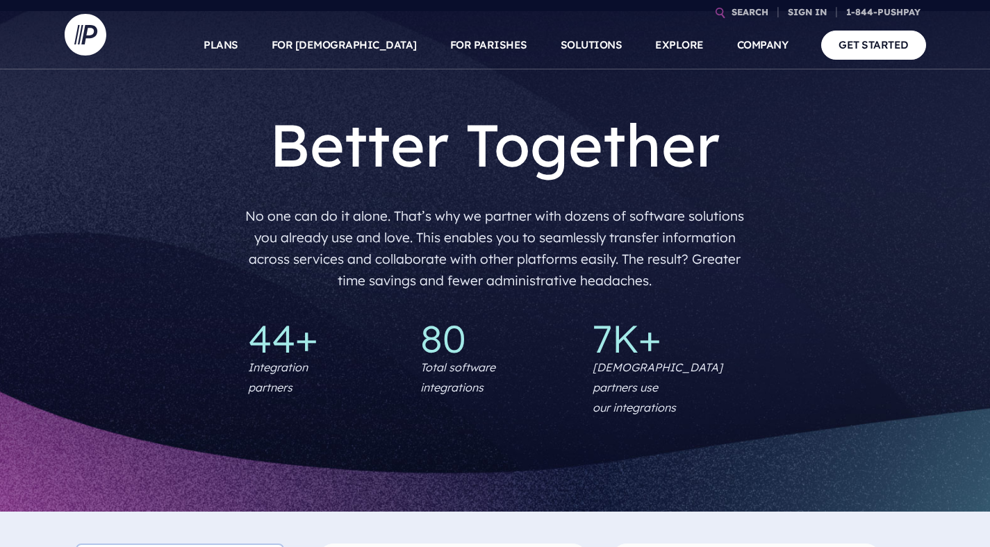
scroll to position [2417, 0]
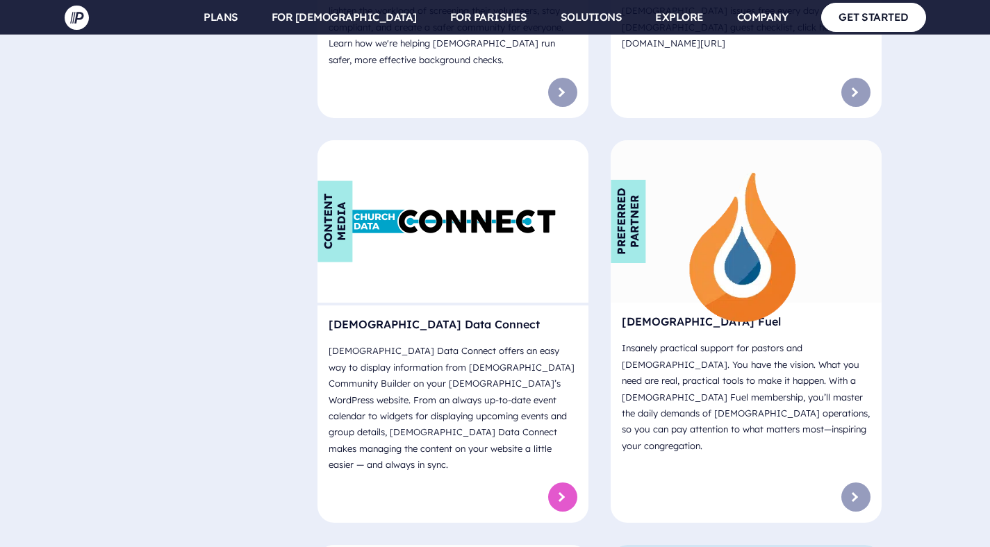
click at [559, 483] on link at bounding box center [562, 497] width 29 height 29
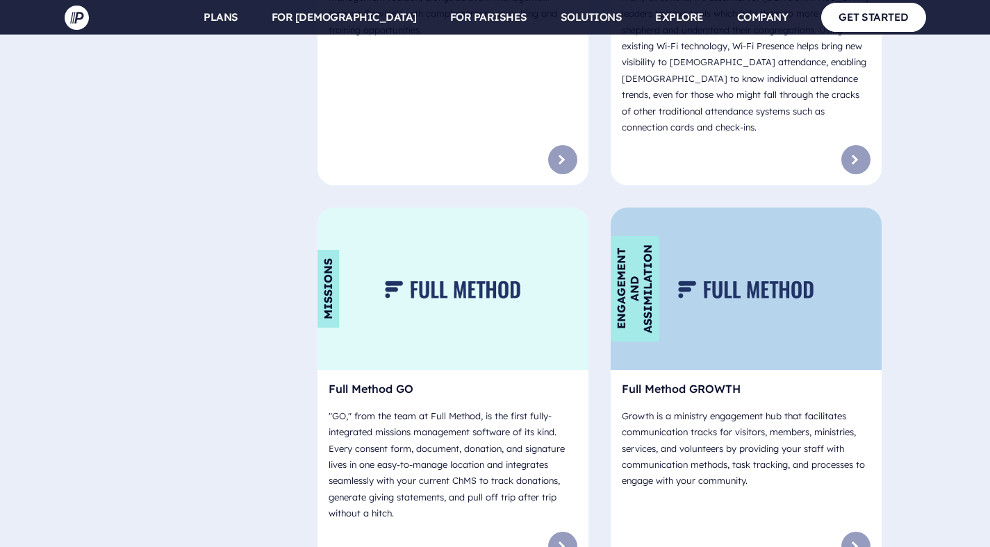
scroll to position [5507, 0]
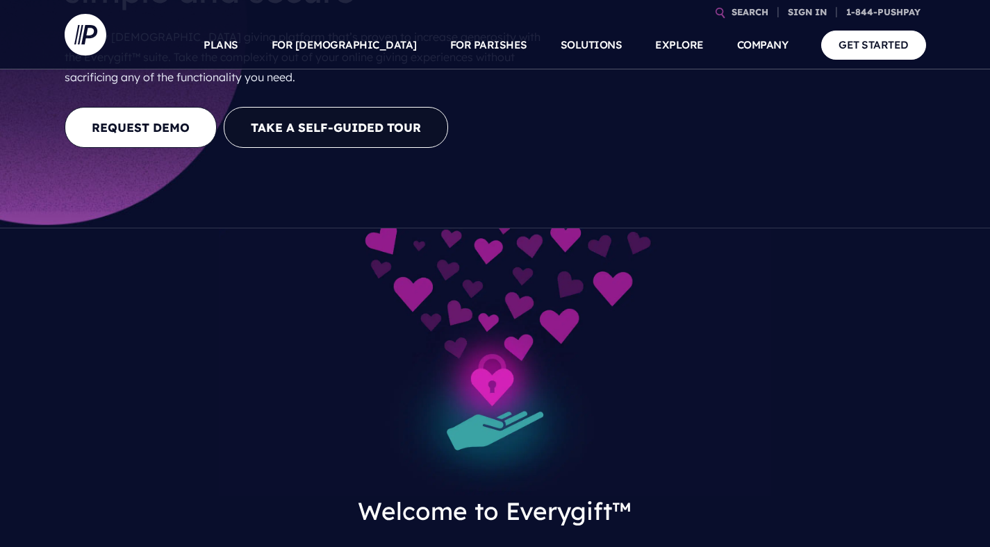
scroll to position [575, 0]
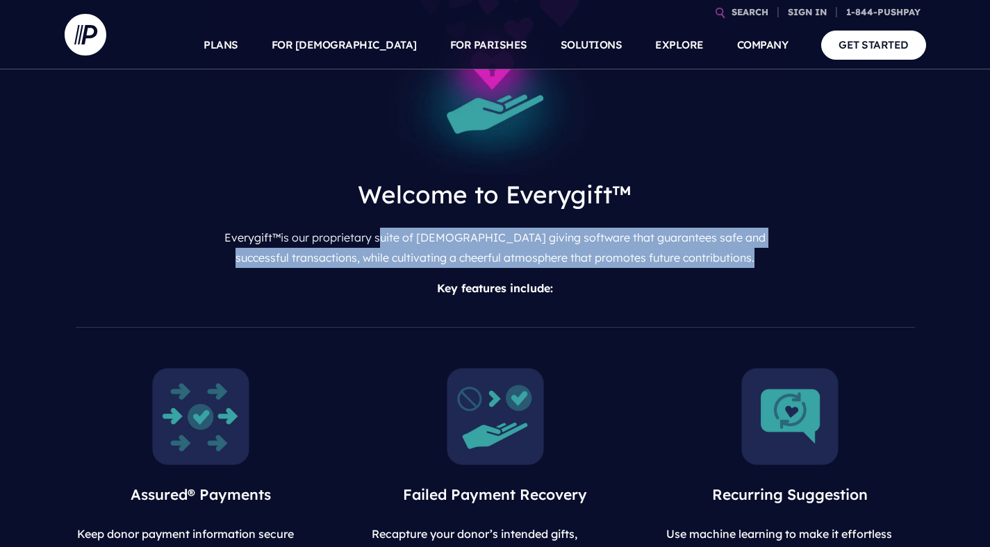
drag, startPoint x: 401, startPoint y: 204, endPoint x: 661, endPoint y: 241, distance: 263.2
click at [663, 240] on div "Welcome to Everygift™ Everygift™ is our proprietary suite of [DEMOGRAPHIC_DATA]…" at bounding box center [495, 241] width 552 height 125
click at [661, 273] on p "Key features include:" at bounding box center [495, 288] width 552 height 31
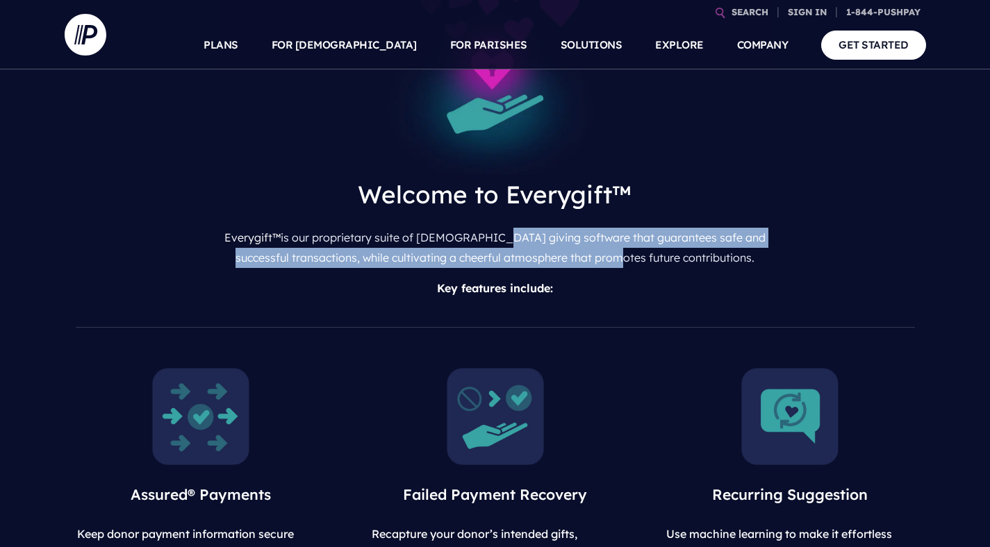
drag, startPoint x: 503, startPoint y: 210, endPoint x: 658, endPoint y: 229, distance: 156.1
click at [658, 229] on p "Everygift™ is our proprietary suite of [DEMOGRAPHIC_DATA] giving software that …" at bounding box center [495, 247] width 552 height 51
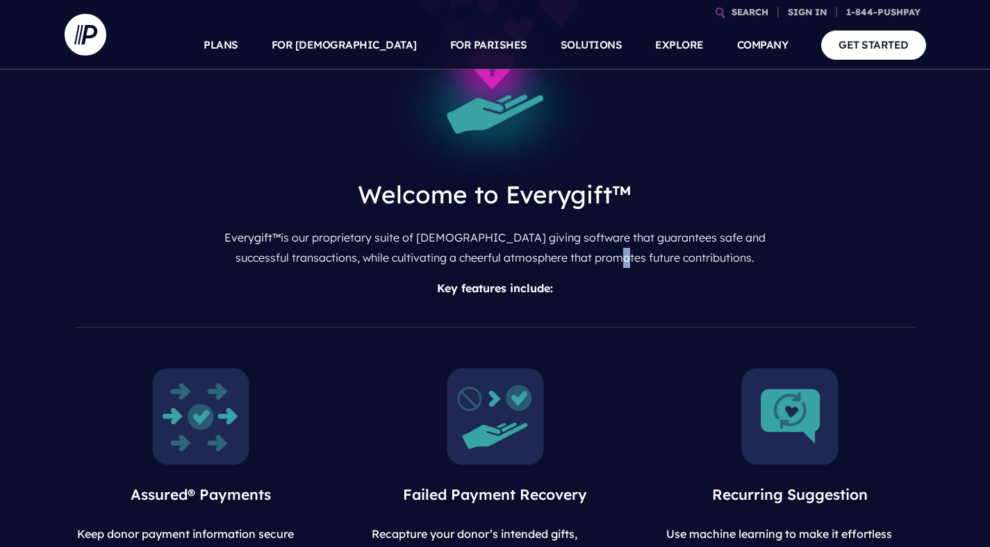
click at [659, 231] on p "Everygift™ is our proprietary suite of [DEMOGRAPHIC_DATA] giving software that …" at bounding box center [495, 247] width 552 height 51
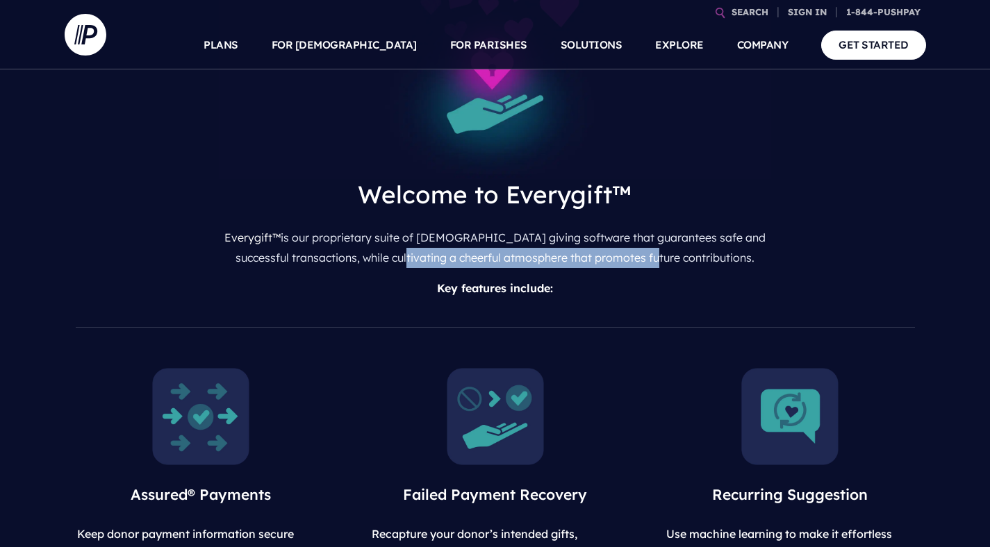
drag, startPoint x: 442, startPoint y: 222, endPoint x: 695, endPoint y: 224, distance: 252.9
click at [693, 224] on p "Everygift™ is our proprietary suite of [DEMOGRAPHIC_DATA] giving software that …" at bounding box center [495, 247] width 552 height 51
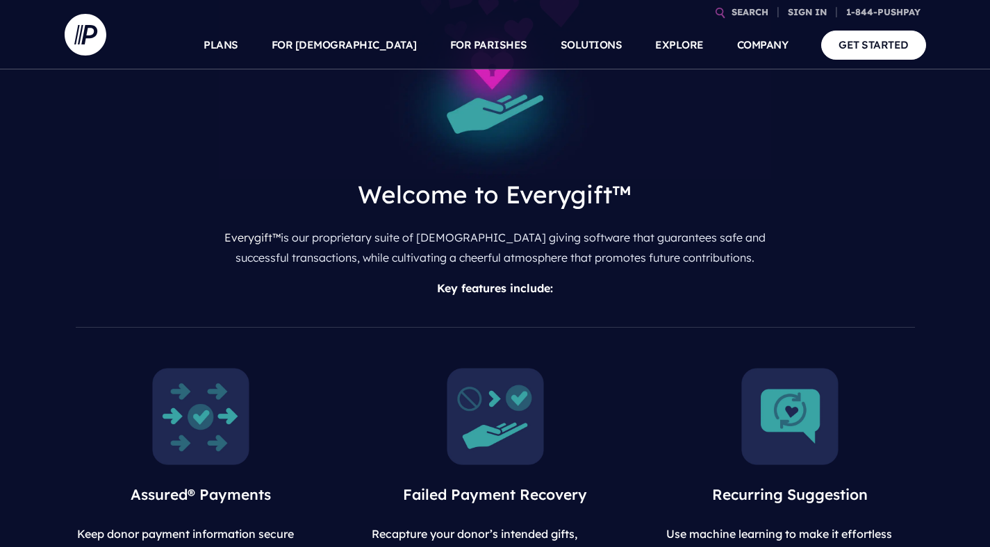
drag, startPoint x: 725, startPoint y: 221, endPoint x: 759, endPoint y: 219, distance: 34.1
click at [725, 222] on p "Everygift™ is our proprietary suite of [DEMOGRAPHIC_DATA] giving software that …" at bounding box center [495, 247] width 552 height 51
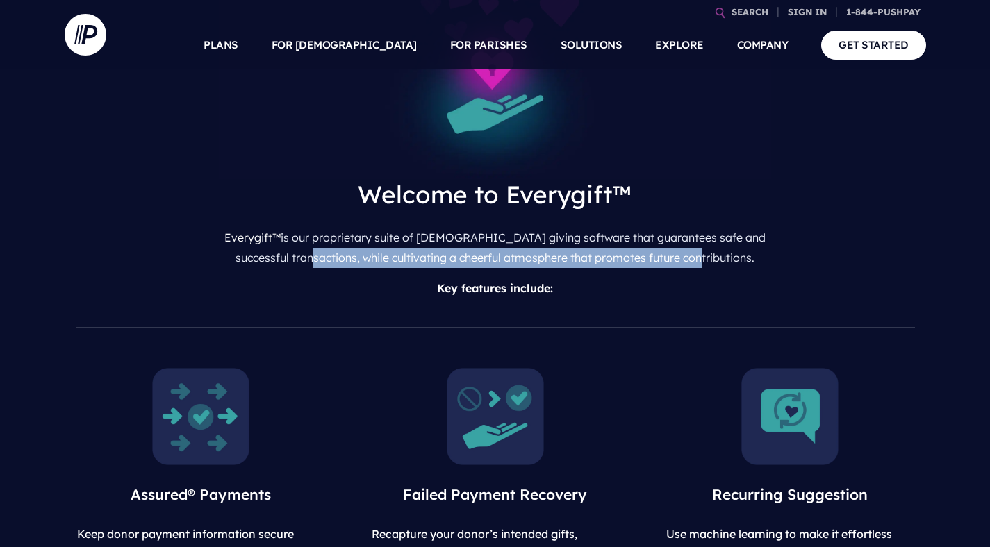
drag, startPoint x: 759, startPoint y: 219, endPoint x: 344, endPoint y: 224, distance: 414.7
click at [344, 224] on p "Everygift™ is our proprietary suite of [DEMOGRAPHIC_DATA] giving software that …" at bounding box center [495, 247] width 552 height 51
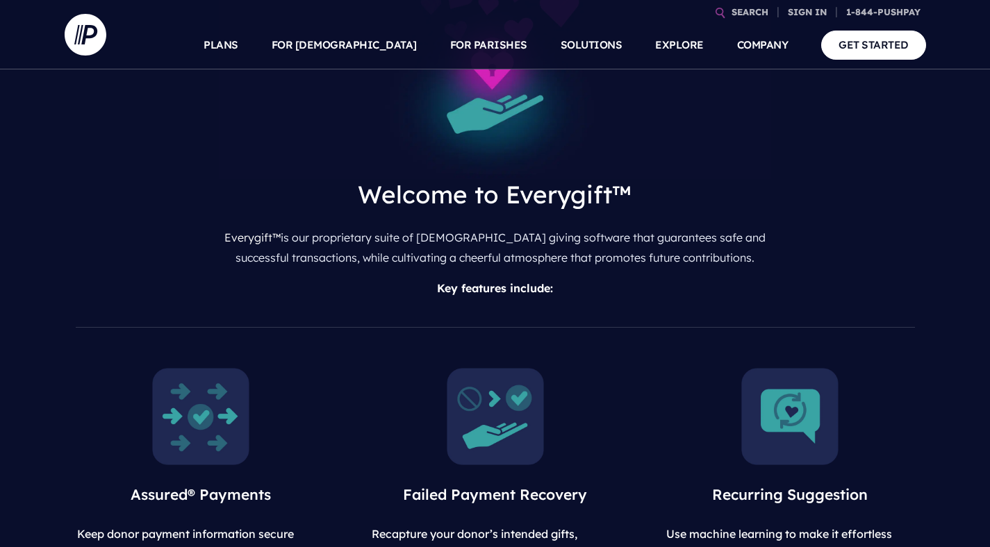
click at [349, 222] on p "Everygift™ is our proprietary suite of [DEMOGRAPHIC_DATA] giving software that …" at bounding box center [495, 247] width 552 height 51
drag, startPoint x: 438, startPoint y: 256, endPoint x: 611, endPoint y: 249, distance: 173.1
click at [611, 273] on p "Key features include:" at bounding box center [495, 288] width 552 height 31
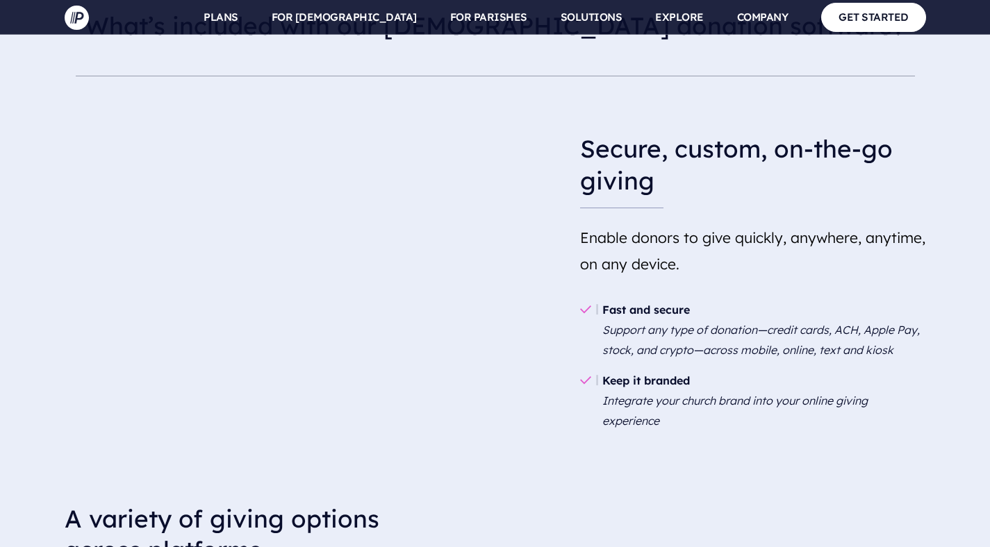
scroll to position [1466, 0]
